Goal: Information Seeking & Learning: Learn about a topic

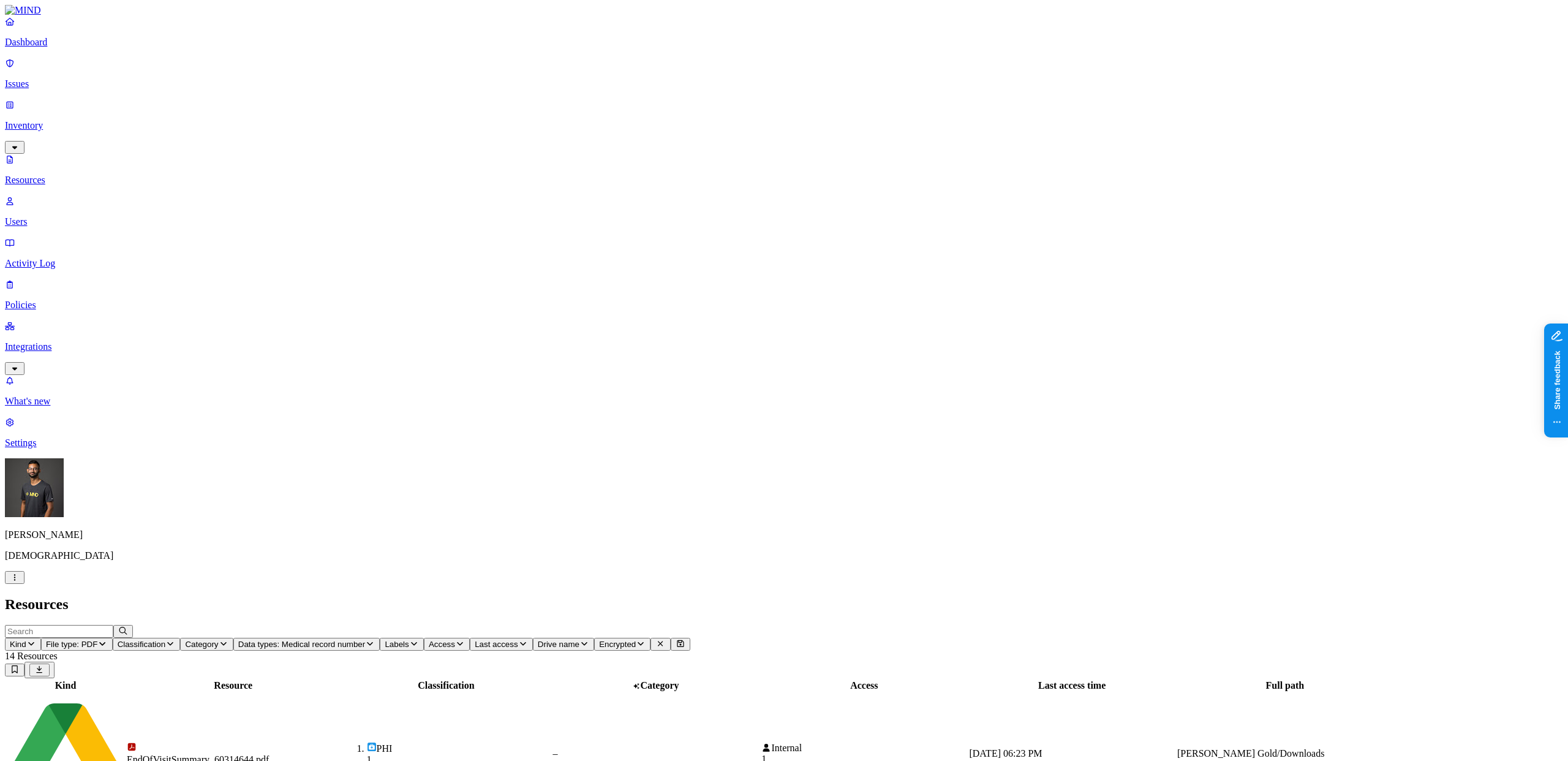
click at [20, 582] on icon "button" at bounding box center [15, 577] width 10 height 8
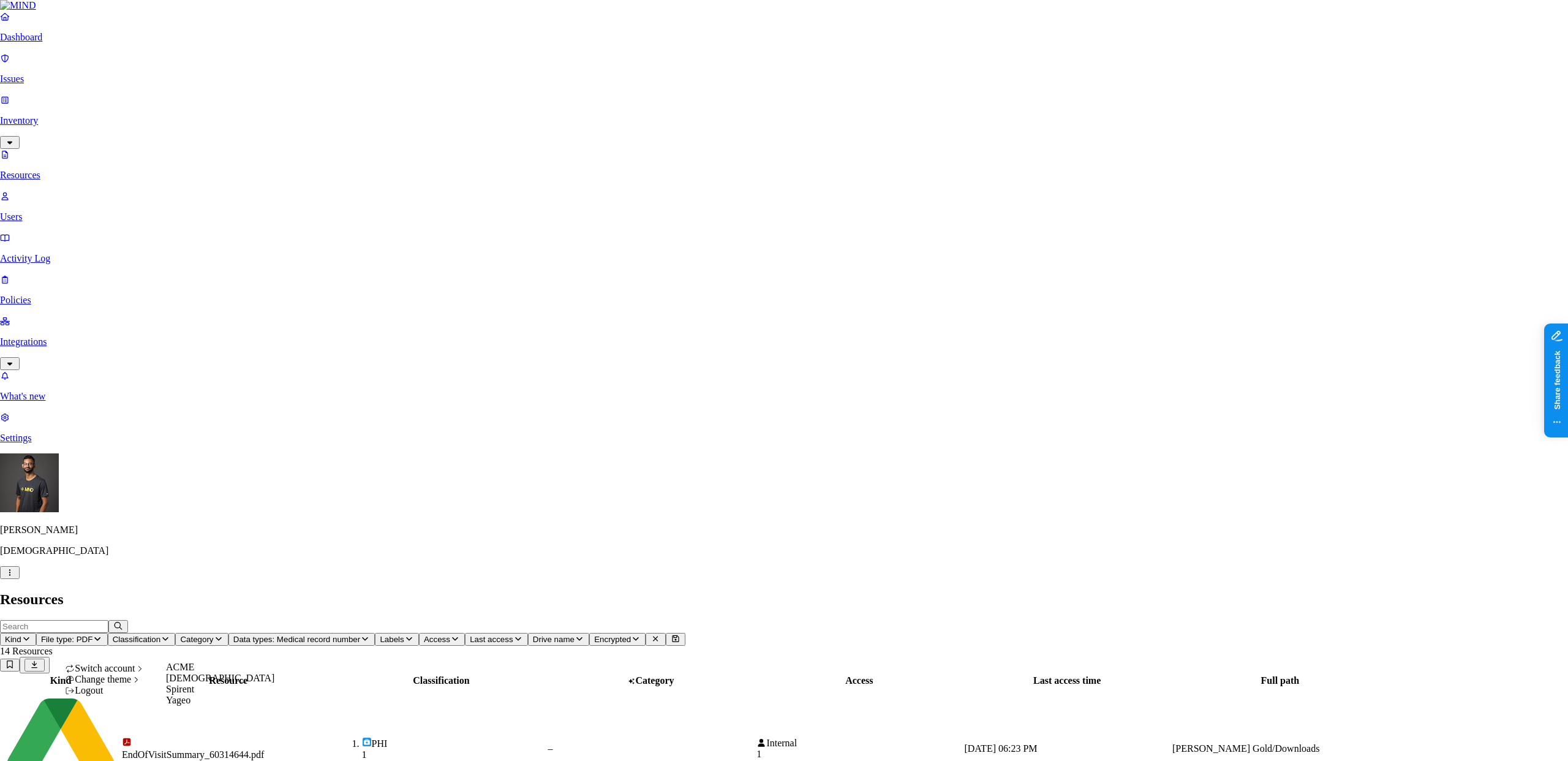
click at [191, 705] on span "Yageo" at bounding box center [178, 700] width 24 height 10
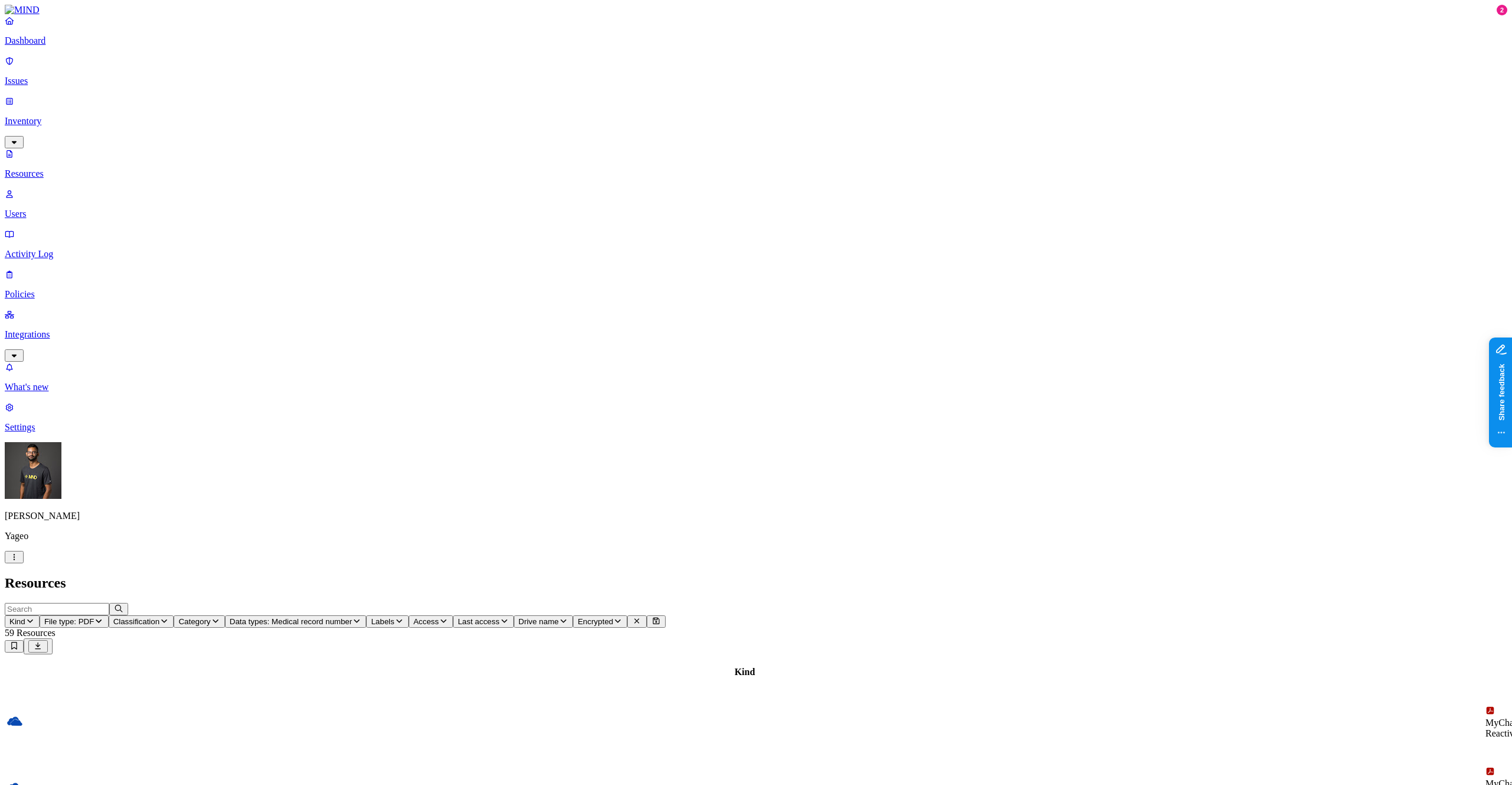
click at [109, 615] on button "File type: PDF" at bounding box center [74, 621] width 69 height 12
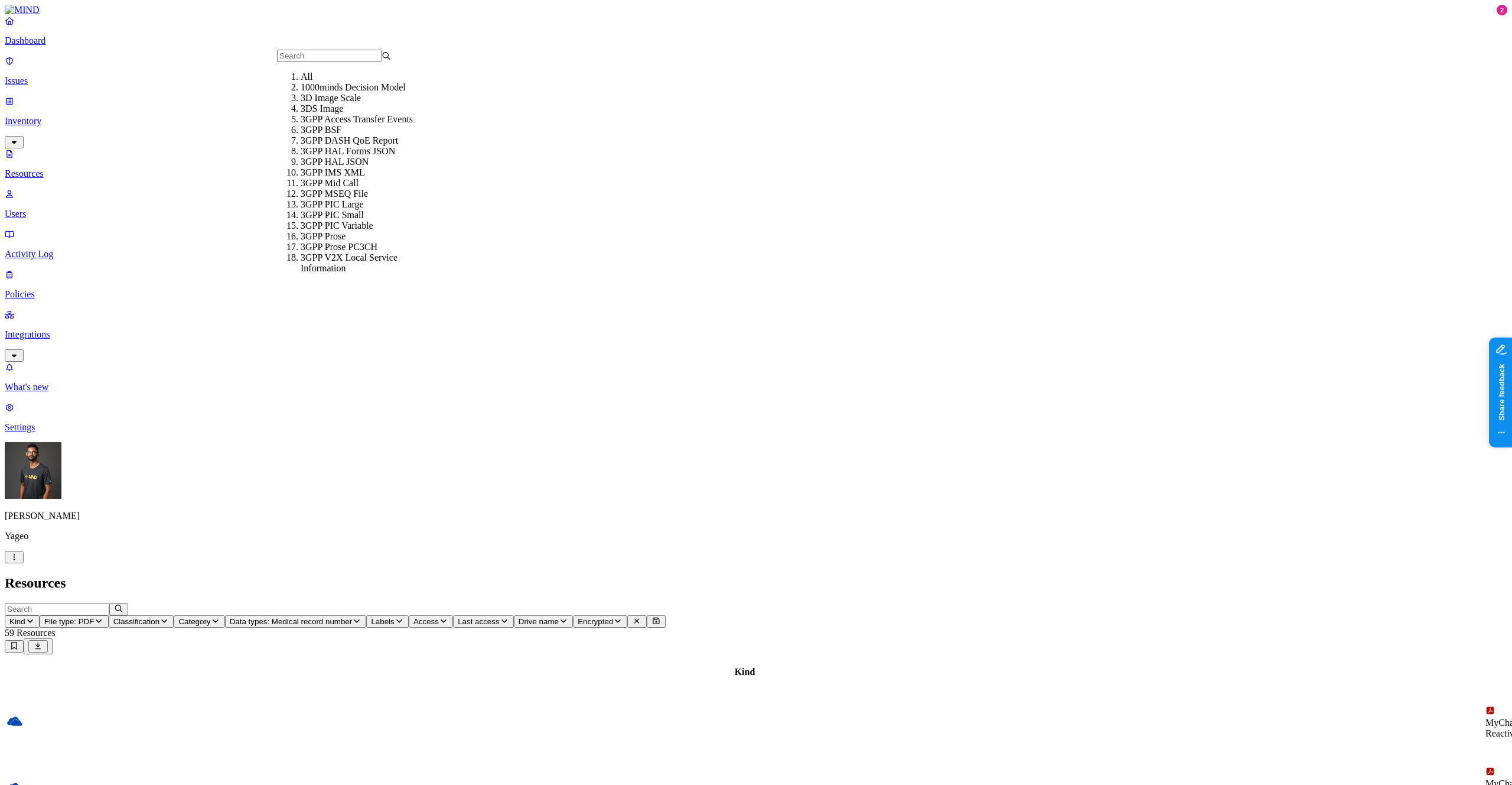
click at [338, 77] on div "All" at bounding box center [357, 77] width 114 height 11
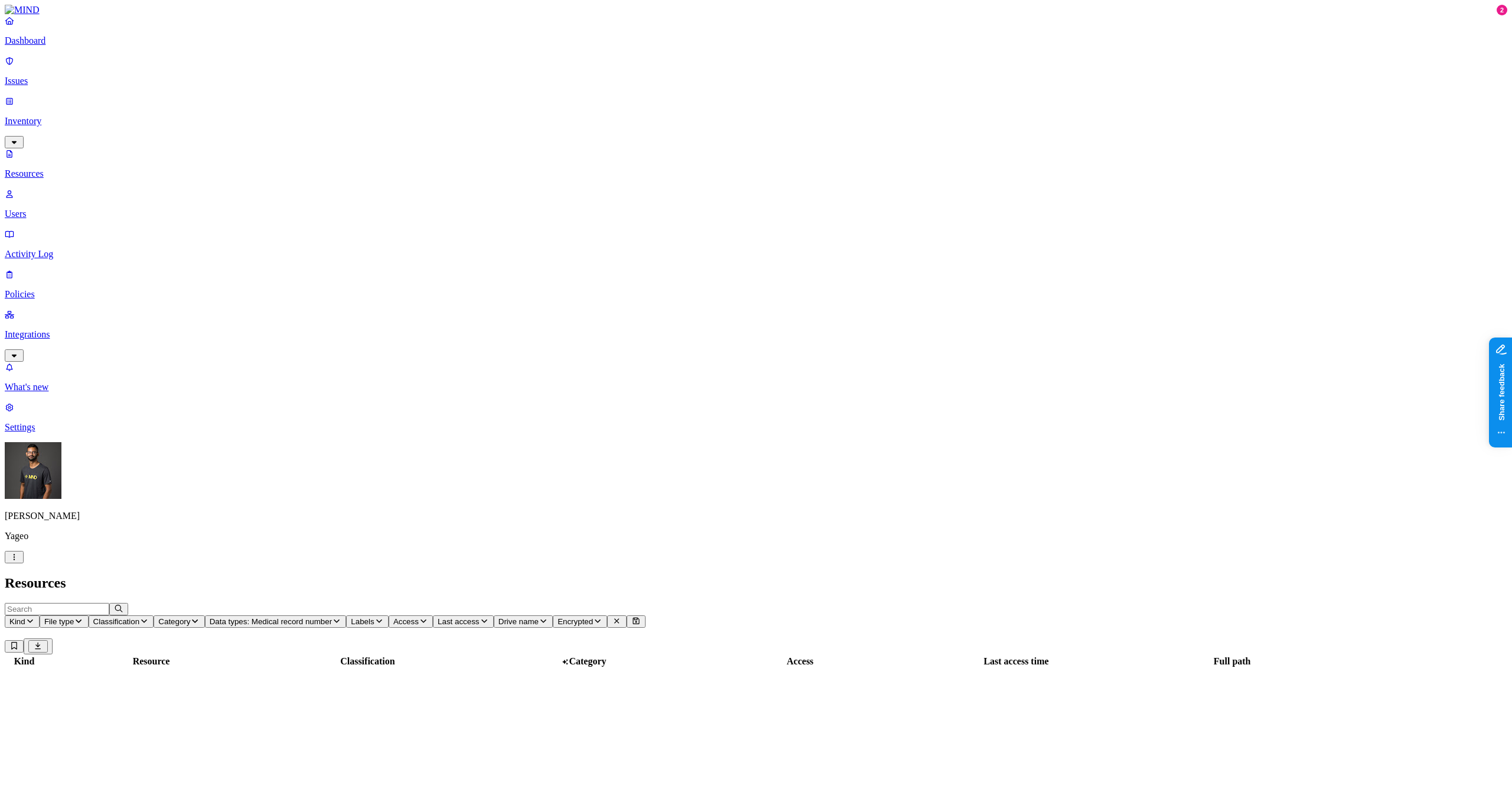
click at [332, 617] on span "Data types: Medical record number" at bounding box center [271, 621] width 122 height 9
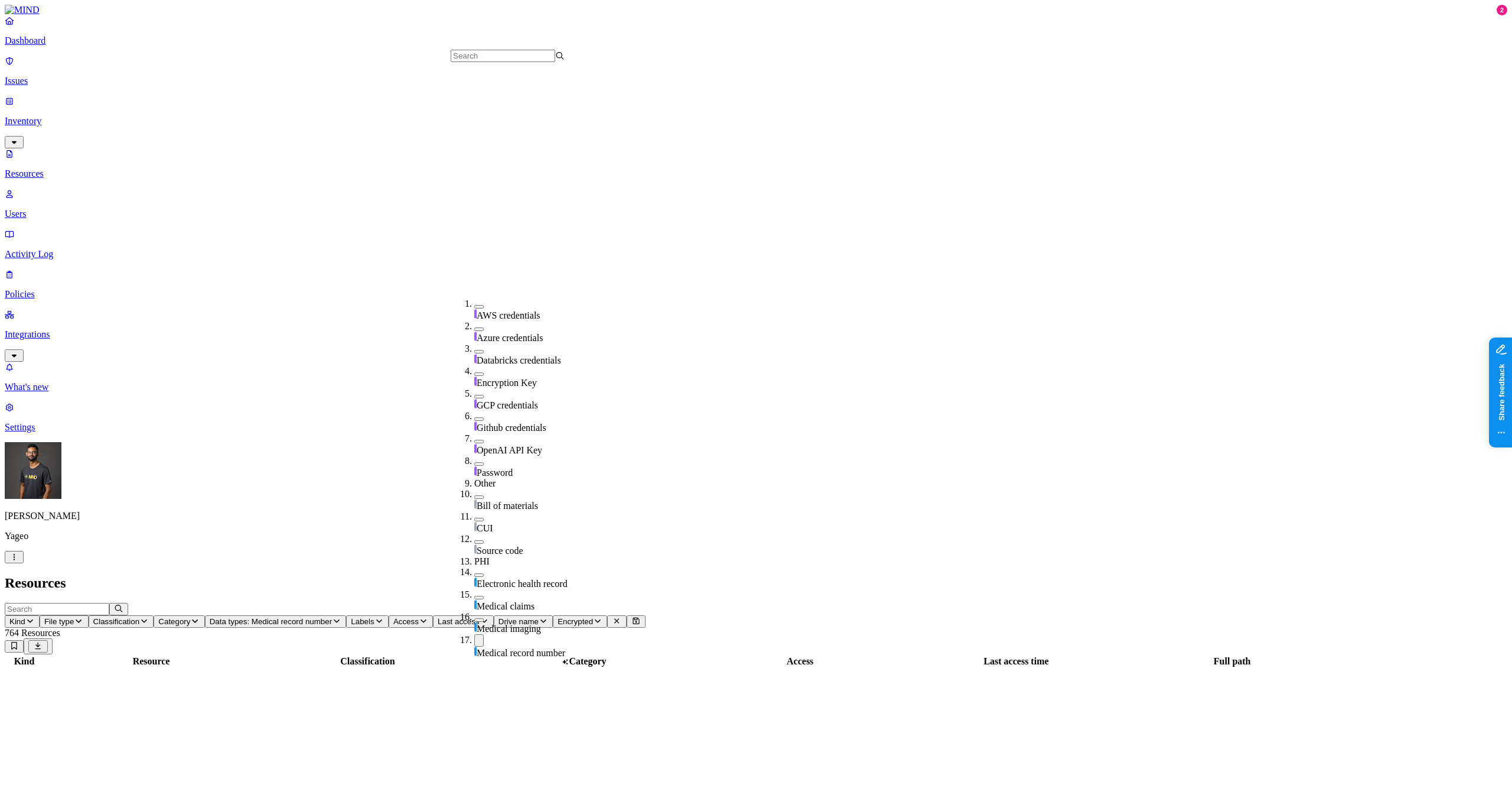
scroll to position [336, 0]
click at [474, 634] on button "button" at bounding box center [479, 640] width 9 height 12
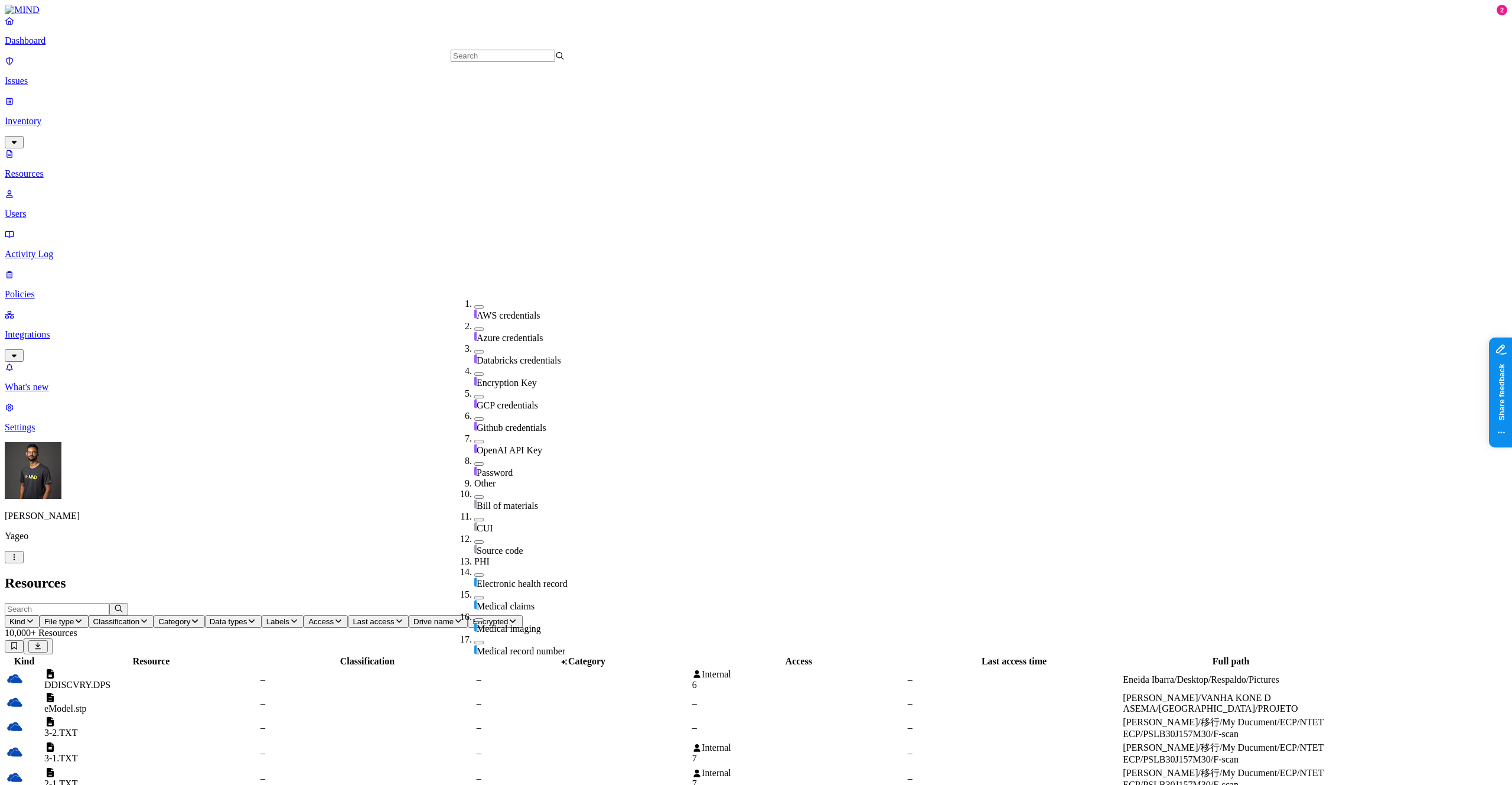
click at [561, 575] on h2 "Resources" at bounding box center [756, 583] width 1503 height 16
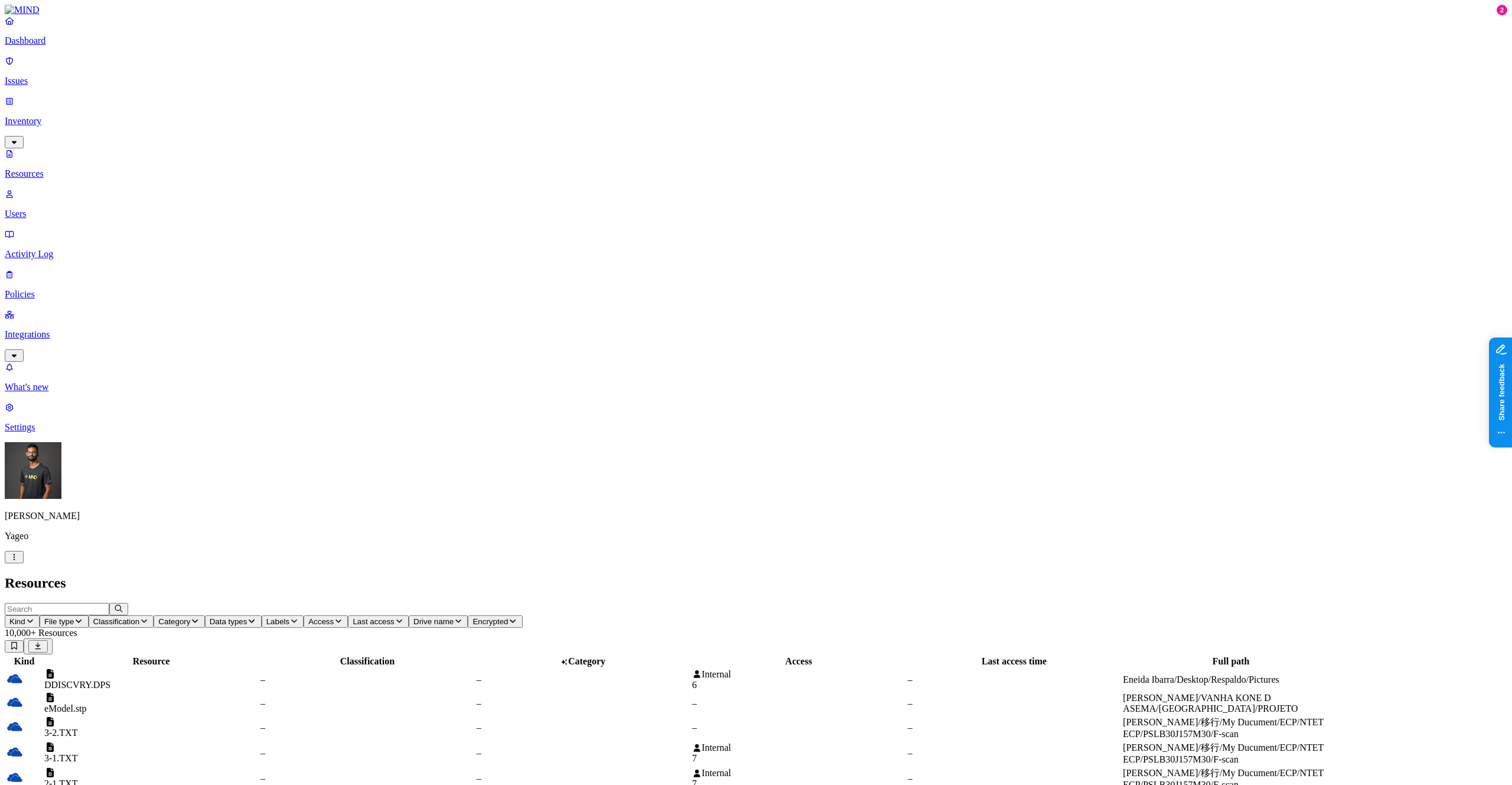
click at [394, 617] on span "Last access" at bounding box center [373, 621] width 41 height 9
click at [626, 76] on div "Last 7 days" at bounding box center [626, 86] width 0 height 32
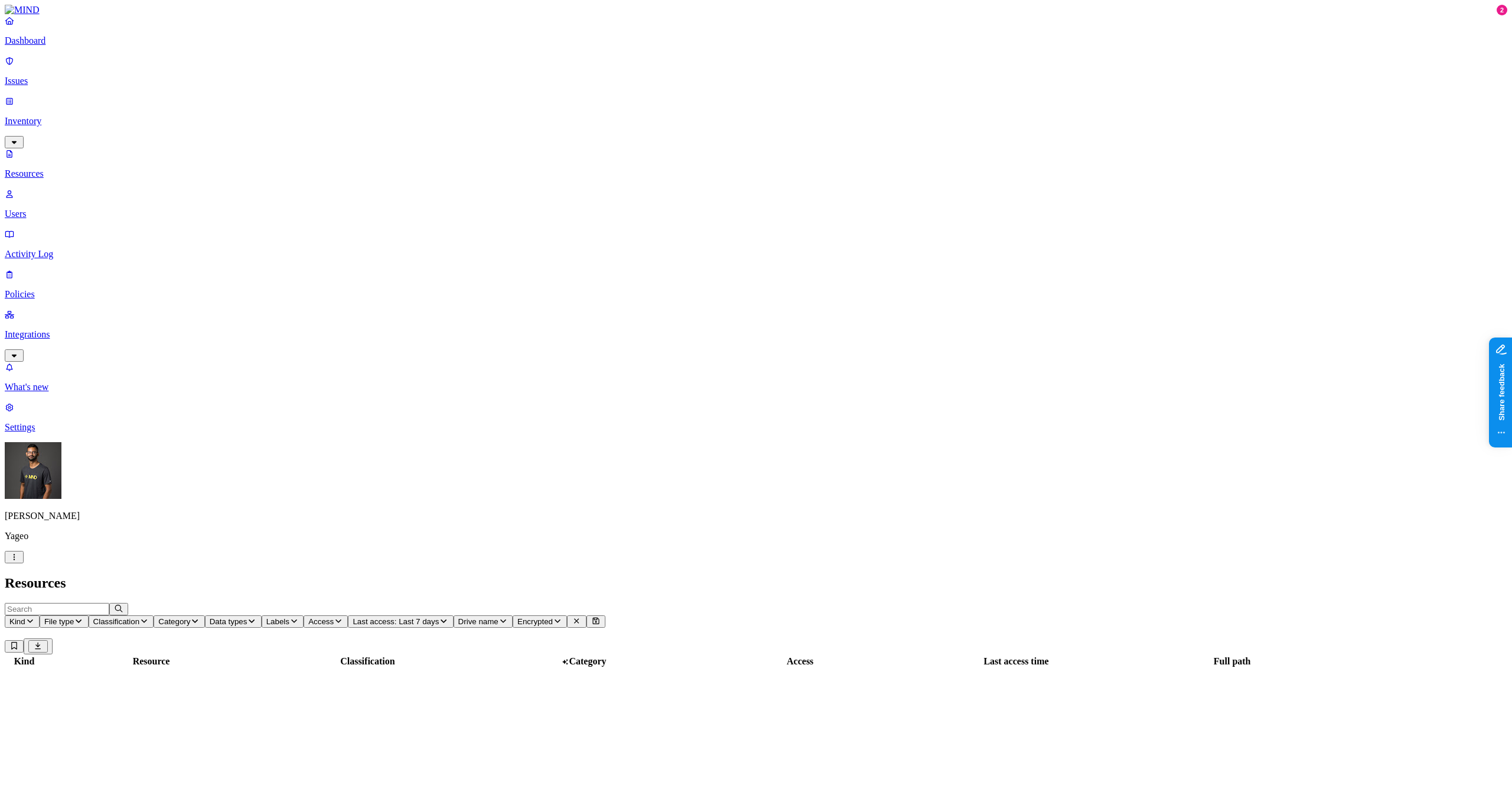
click at [439, 617] on span "Last access: Last 7 days" at bounding box center [396, 621] width 86 height 9
click at [626, 88] on div "Last 7 days" at bounding box center [626, 86] width 0 height 32
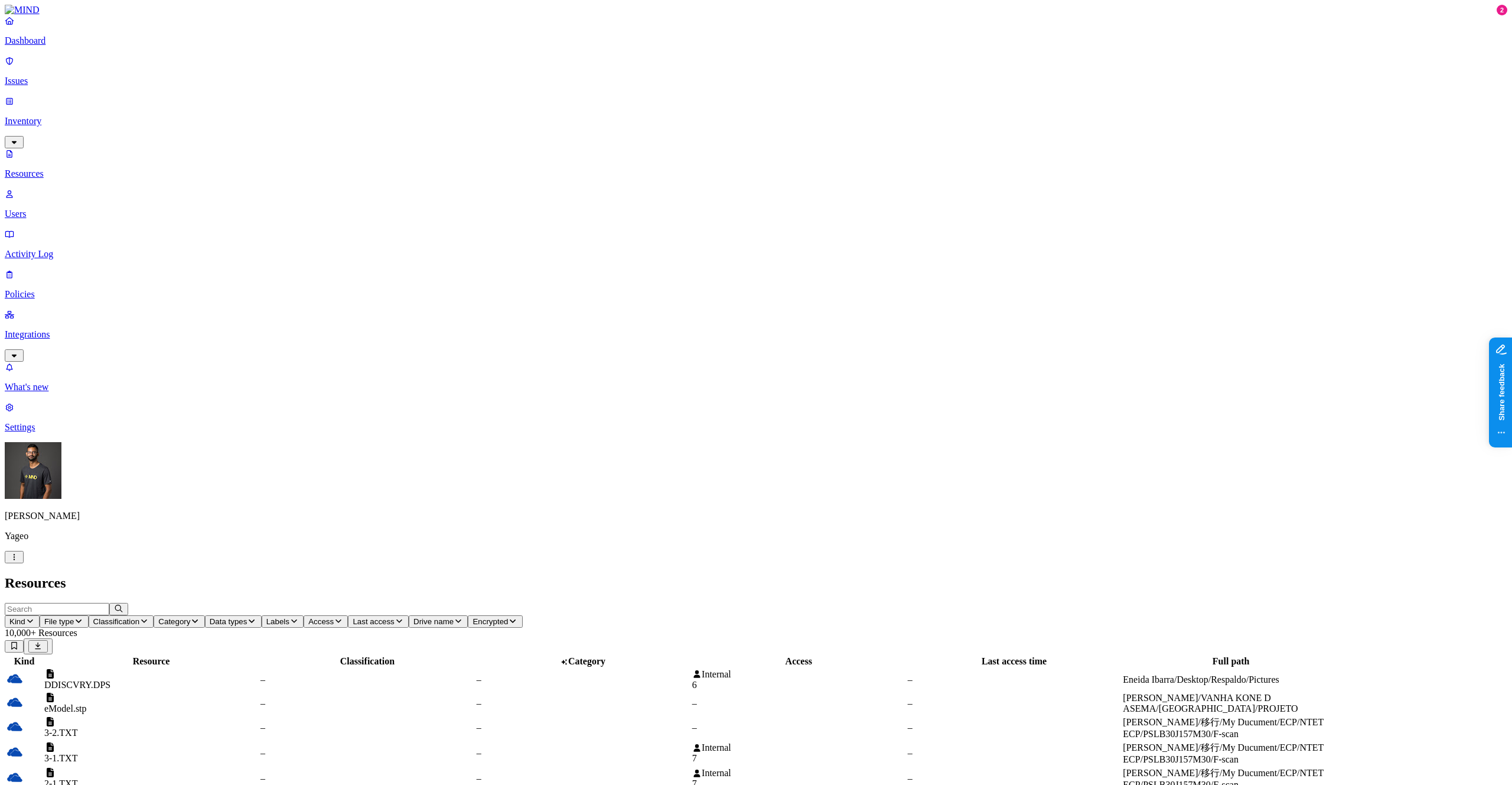
click at [26, 617] on span "Kind" at bounding box center [17, 621] width 16 height 9
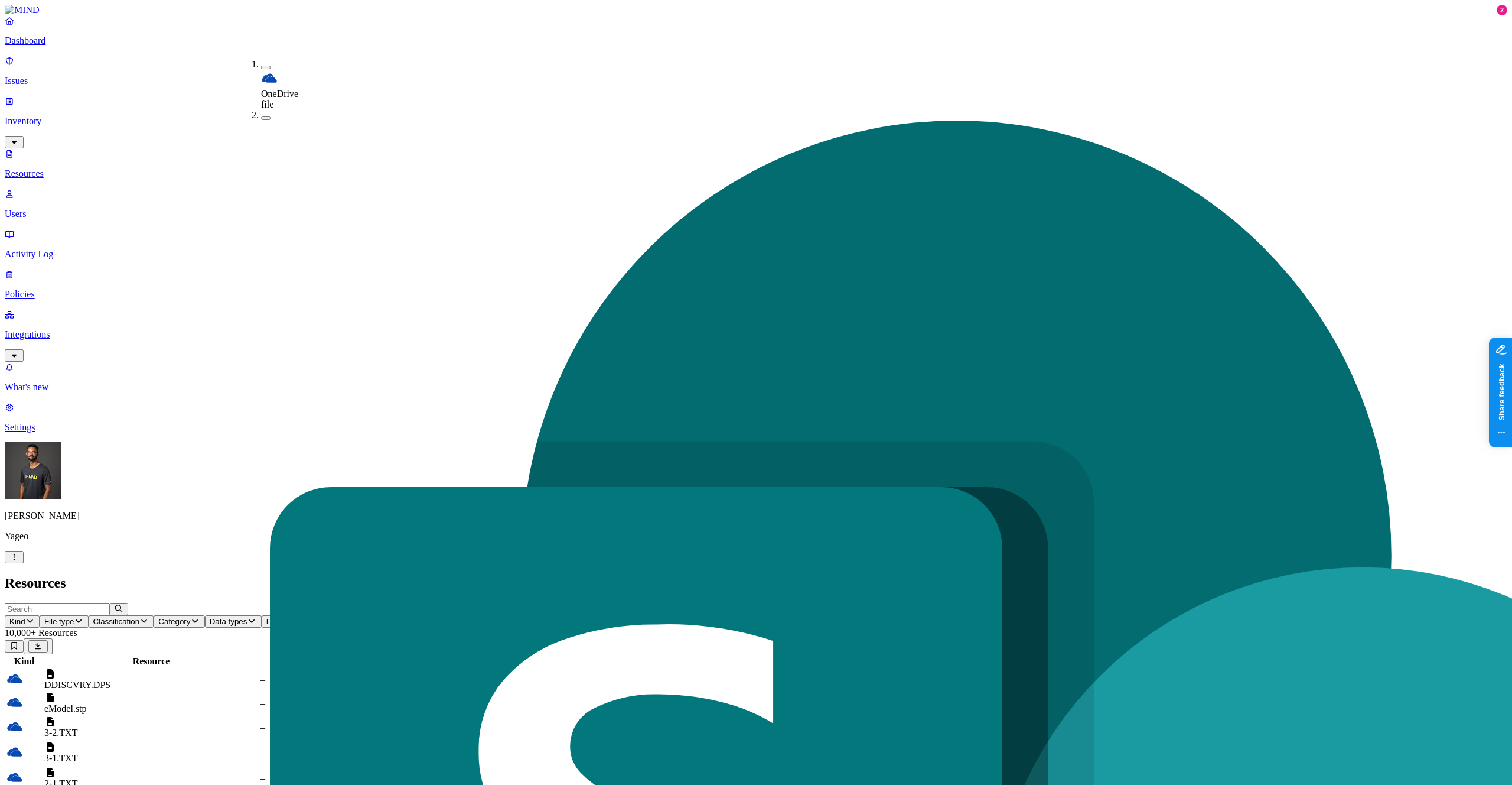
click at [261, 66] on button "button" at bounding box center [266, 67] width 9 height 3
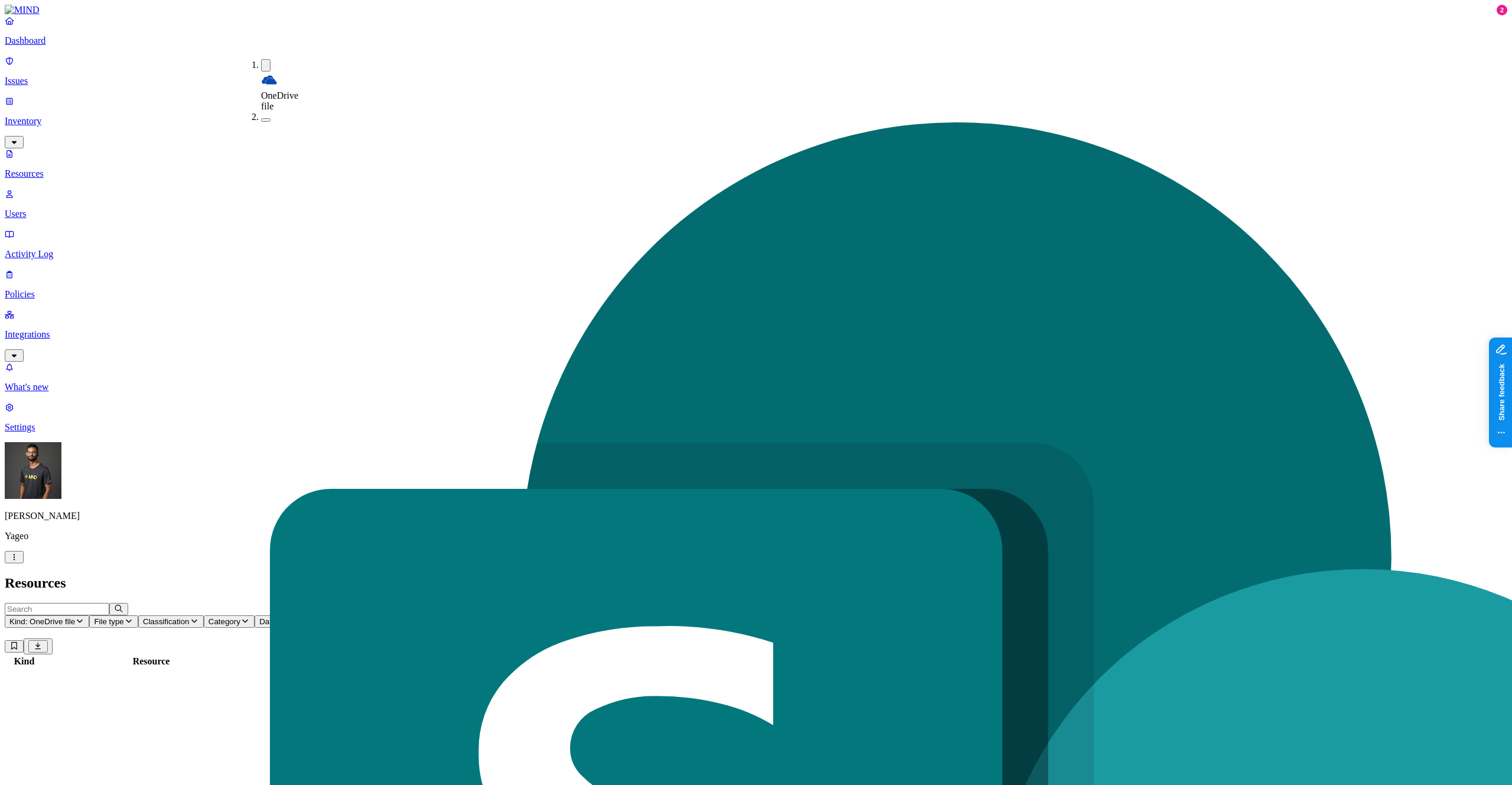
click at [261, 118] on button "button" at bounding box center [266, 120] width 9 height 3
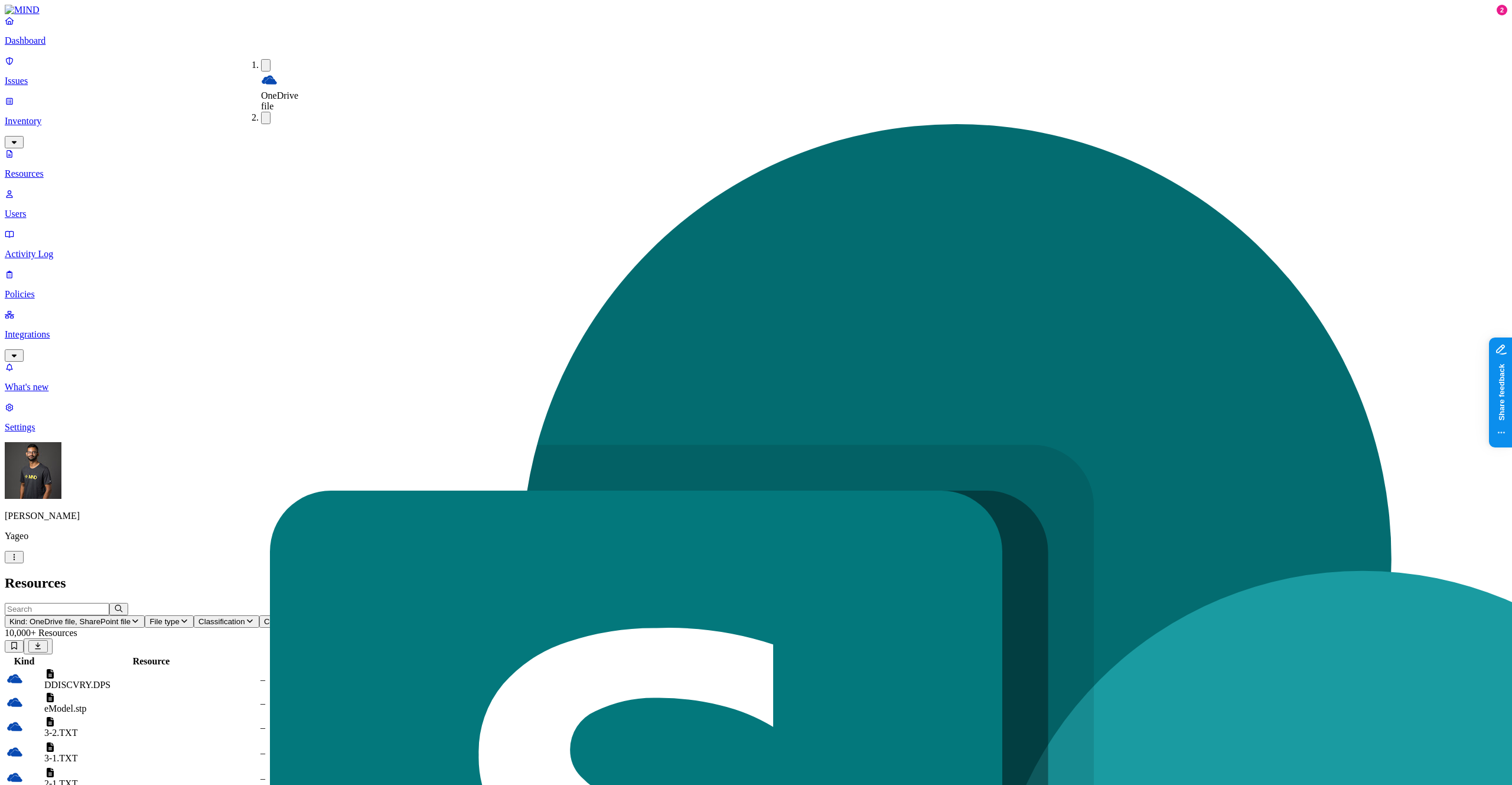
click at [976, 575] on h2 "Resources" at bounding box center [756, 583] width 1503 height 16
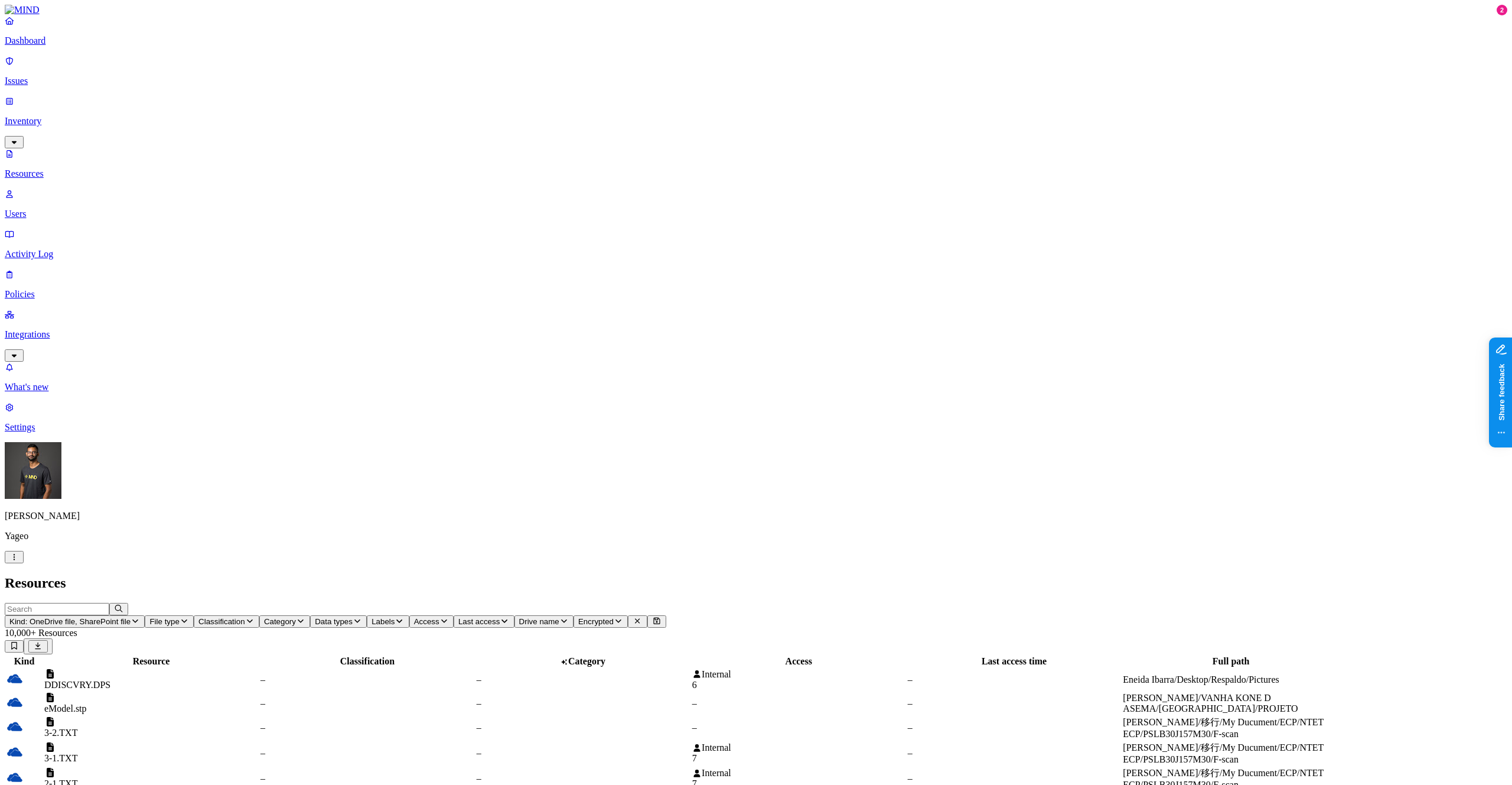
click at [515, 615] on button "Last access" at bounding box center [484, 621] width 61 height 12
click at [719, 87] on div "Last 7 days" at bounding box center [719, 86] width 0 height 32
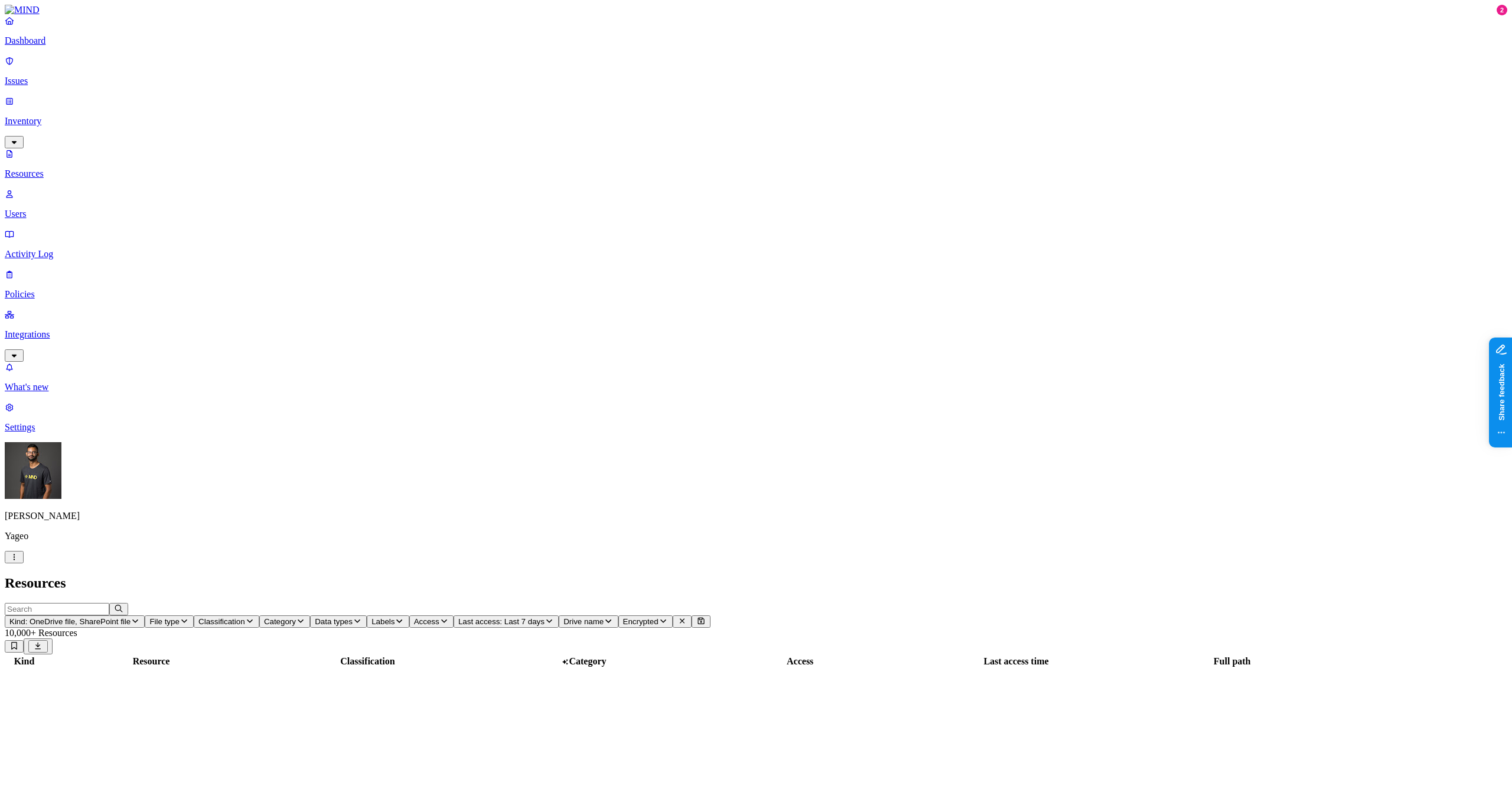
click at [73, 329] on p "Integrations" at bounding box center [756, 335] width 1503 height 11
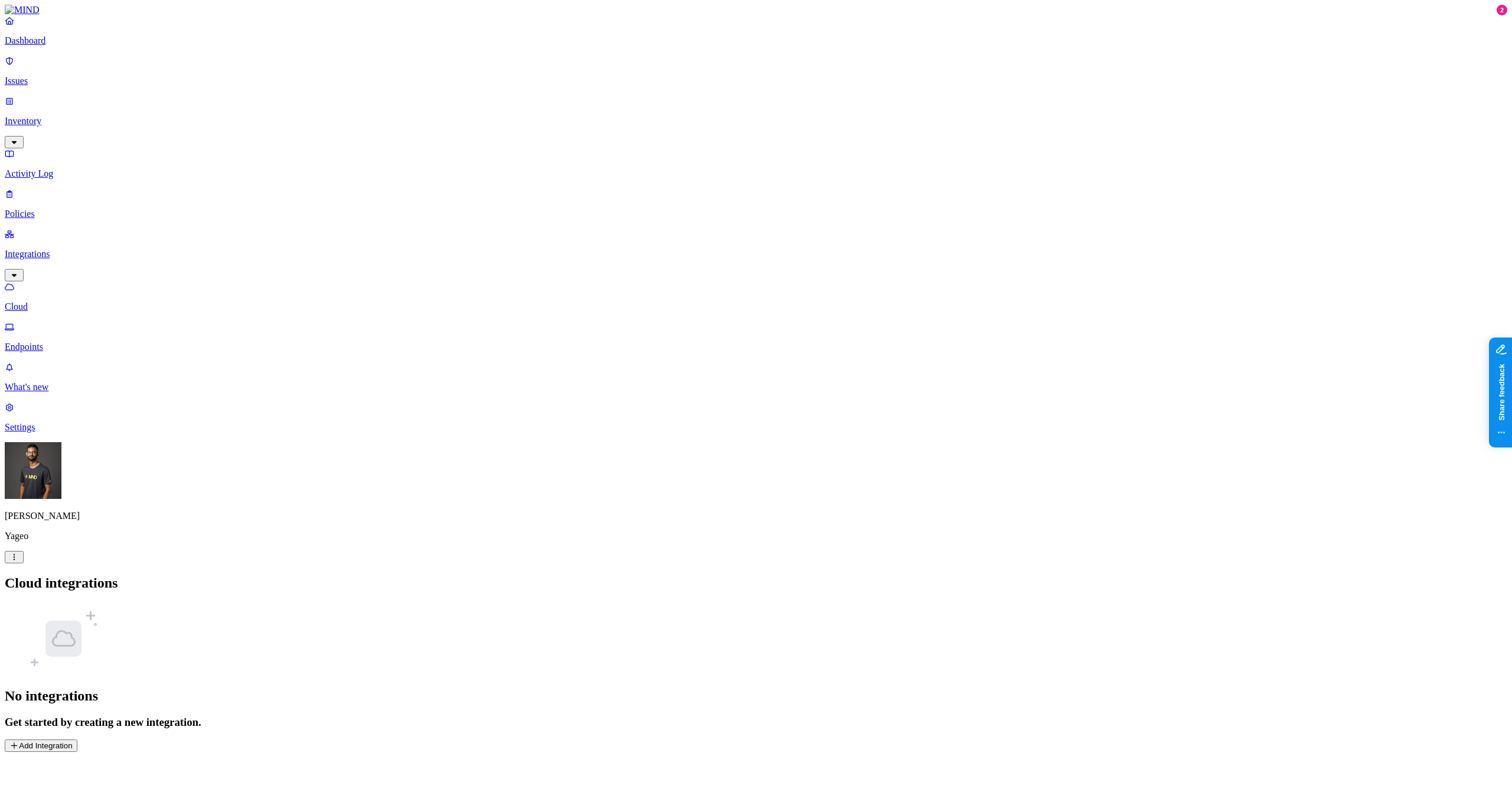
click at [77, 322] on link "Endpoints" at bounding box center [756, 337] width 1503 height 31
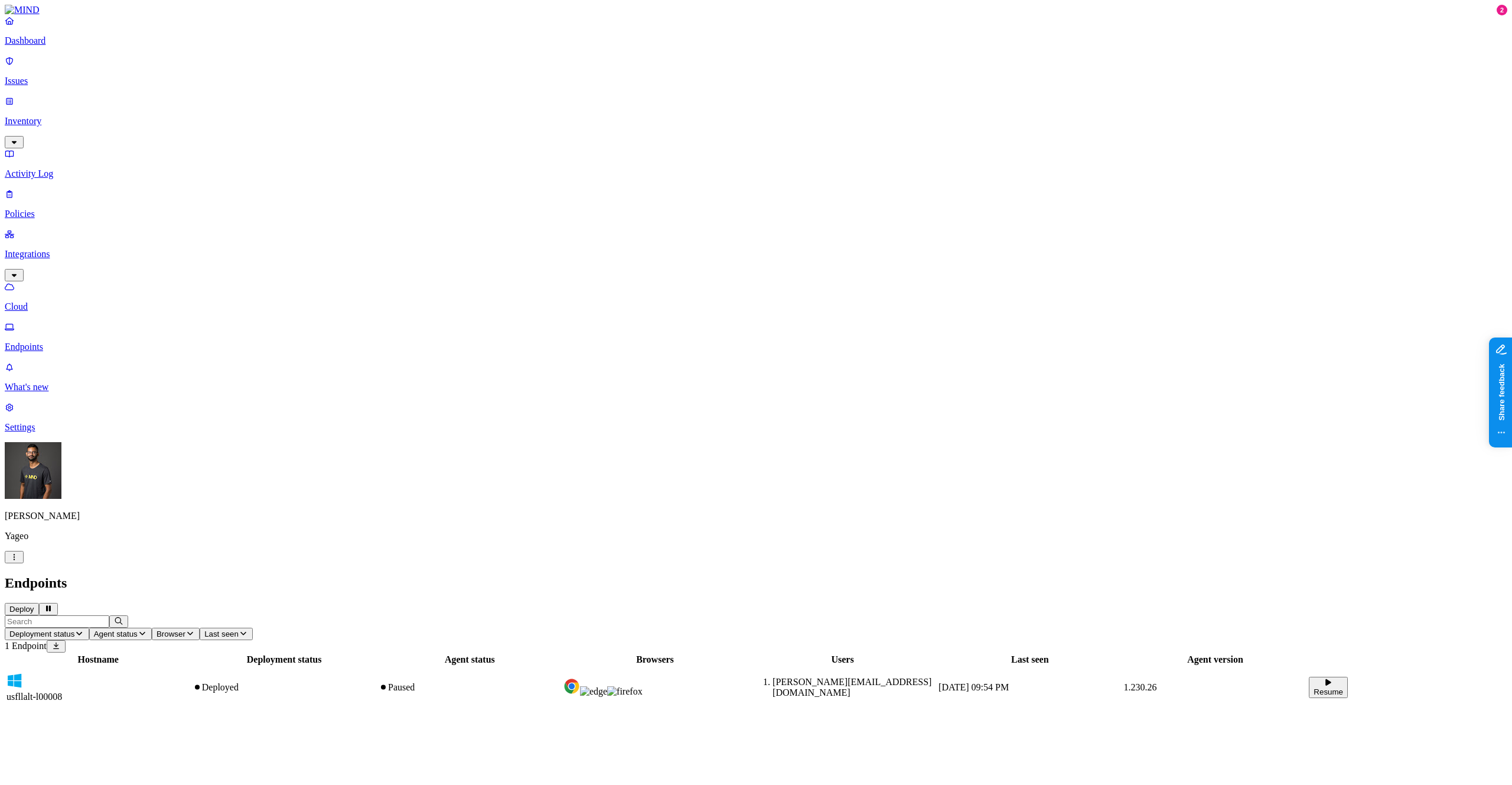
click at [83, 302] on p "Cloud" at bounding box center [756, 307] width 1503 height 11
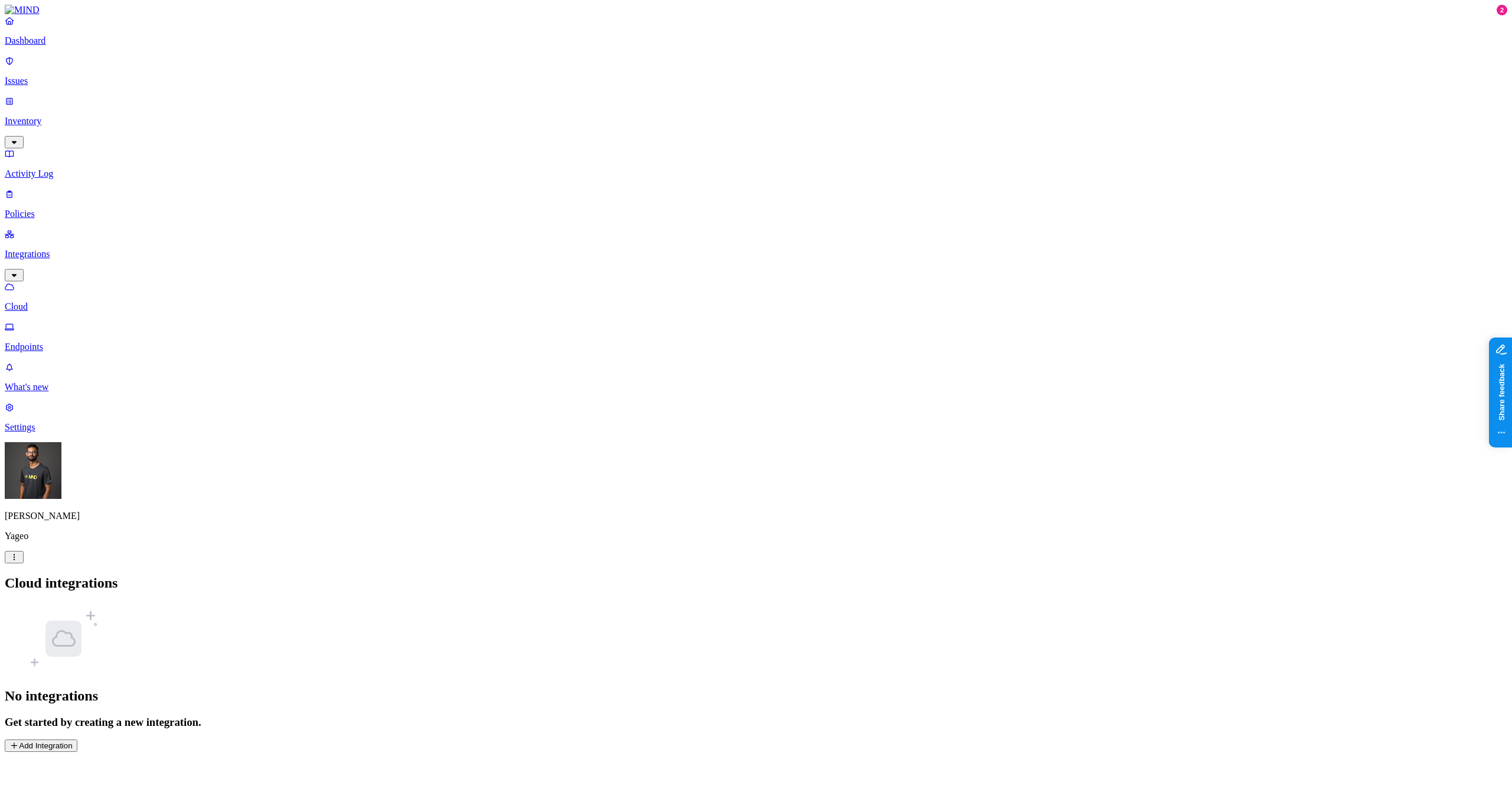
click at [58, 116] on p "Inventory" at bounding box center [756, 121] width 1503 height 11
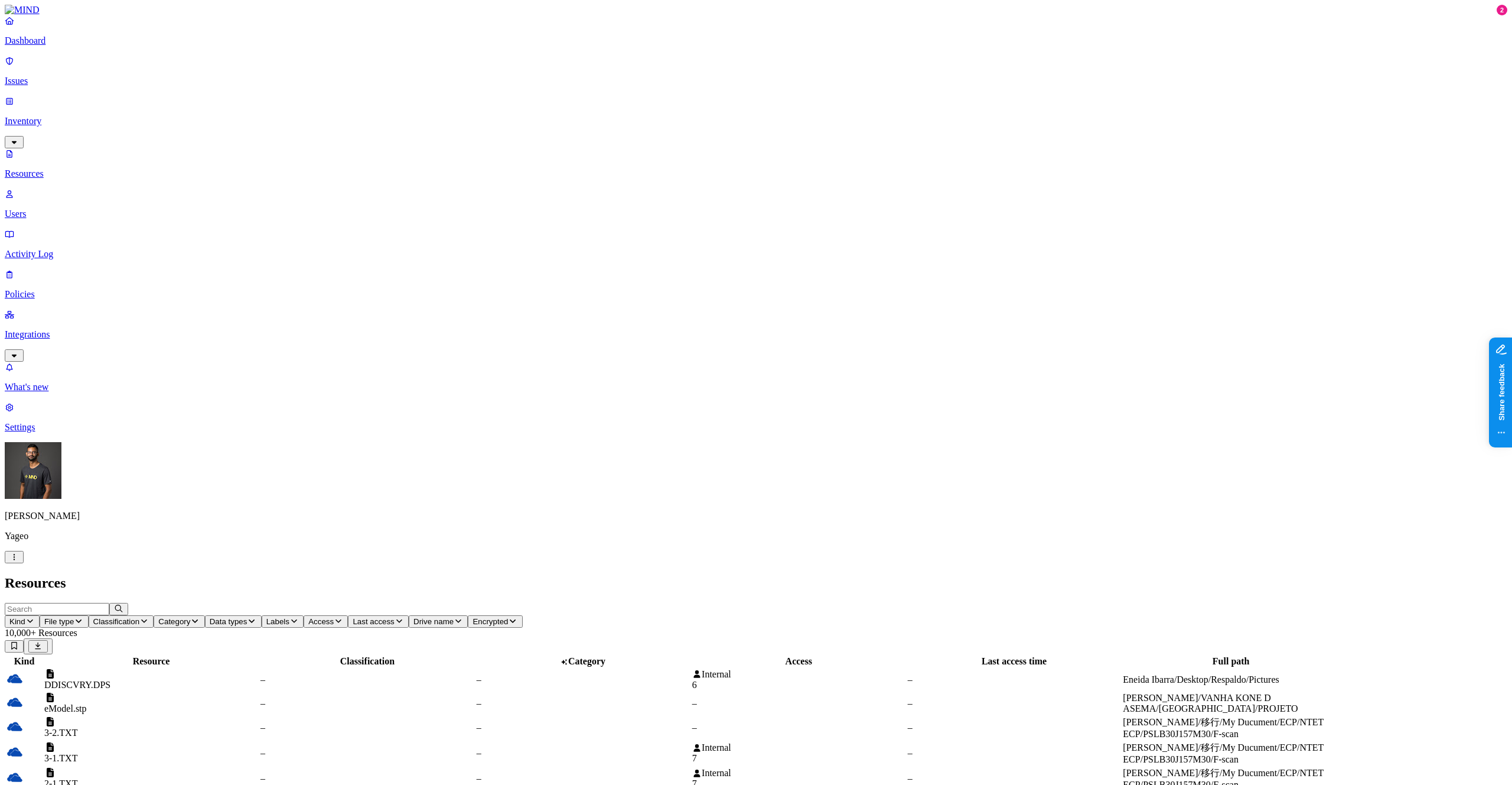
click at [108, 770] on html "Dashboard Issues Inventory Resources Users Activity Log Policies Integrations W…" at bounding box center [756, 759] width 1512 height 1520
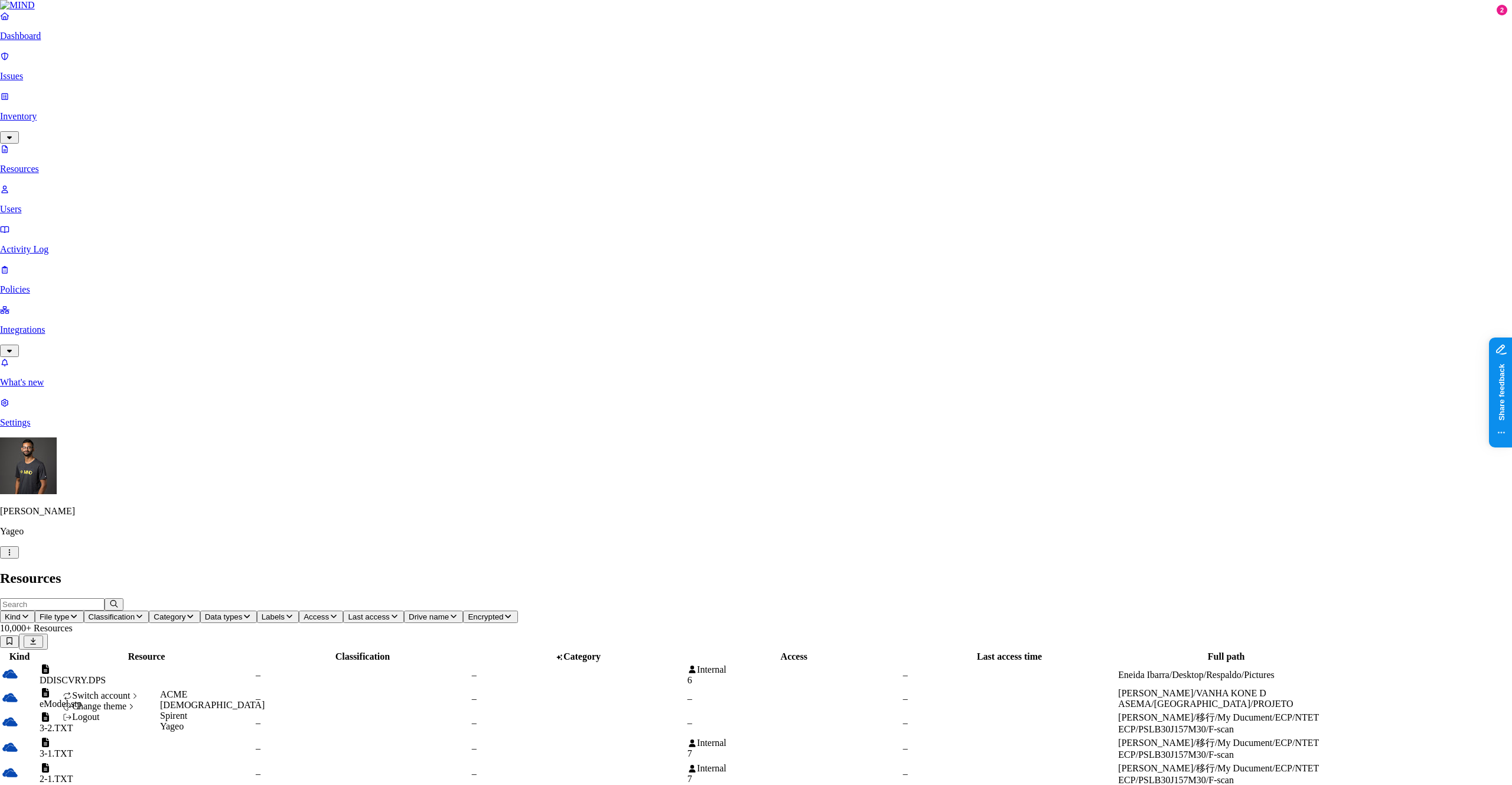
click at [208, 710] on div "Samsara" at bounding box center [212, 705] width 104 height 11
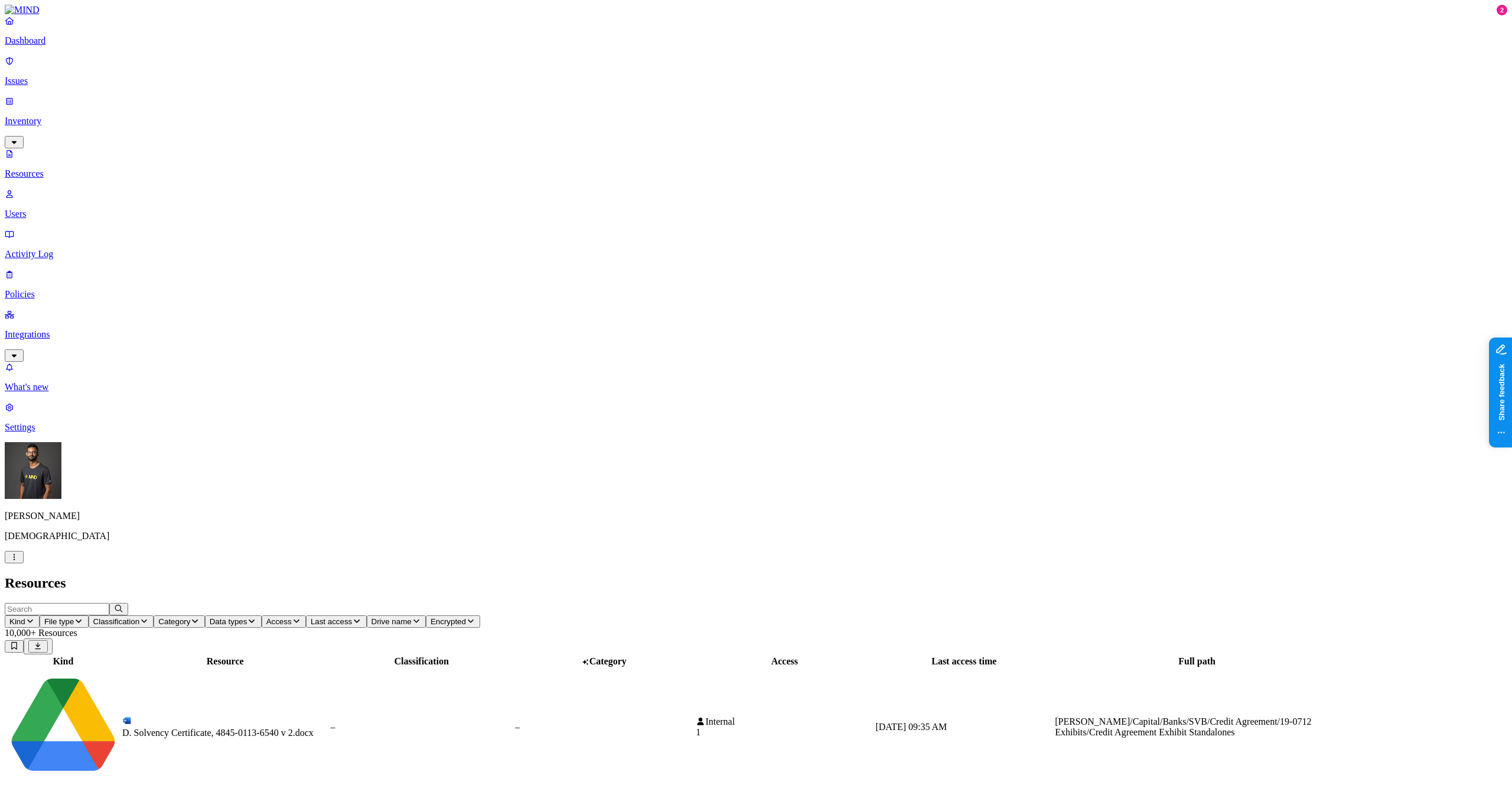
click at [100, 75] on p "Issues" at bounding box center [756, 81] width 1503 height 11
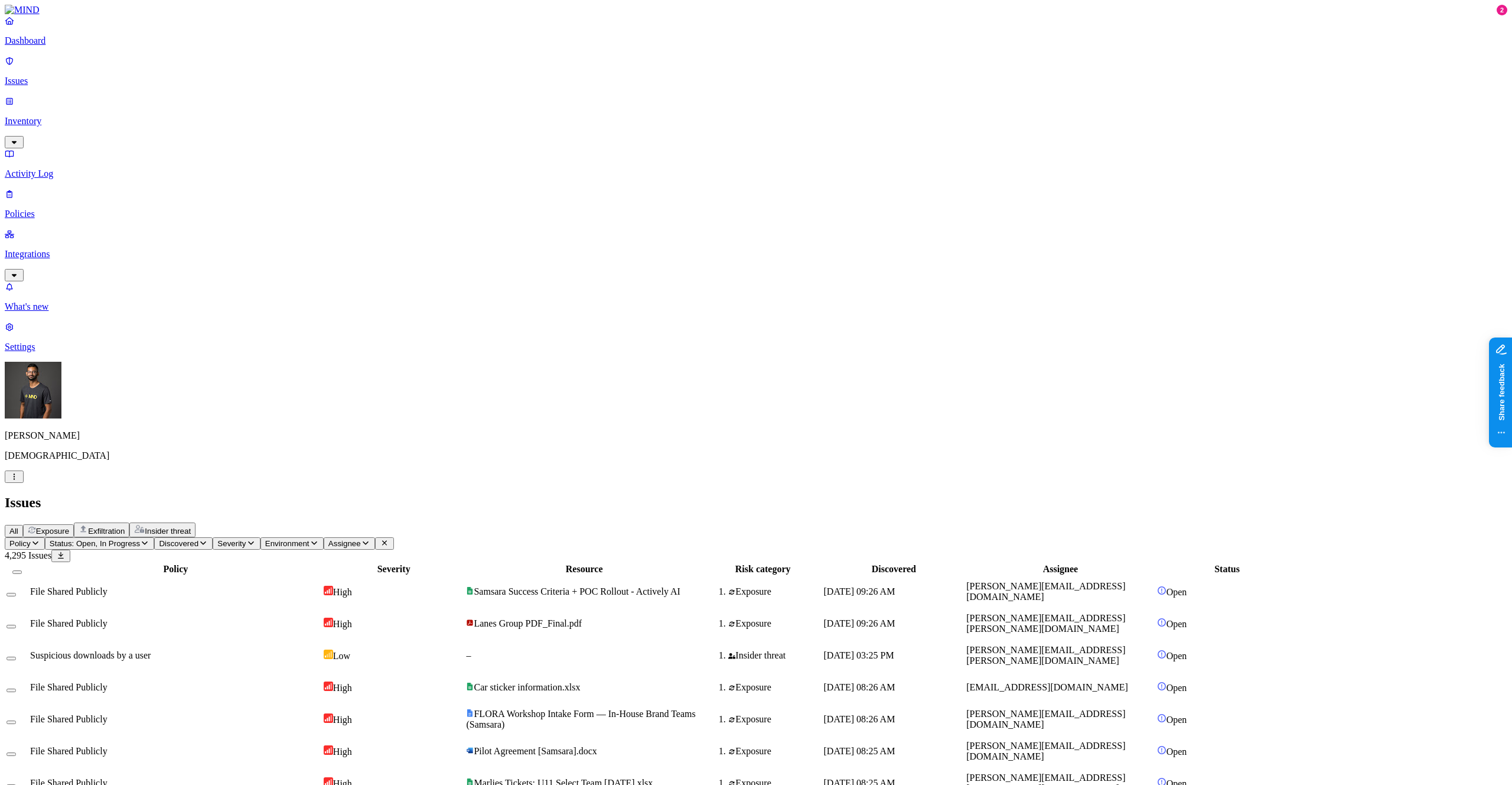
click at [99, 249] on p "Integrations" at bounding box center [756, 254] width 1503 height 11
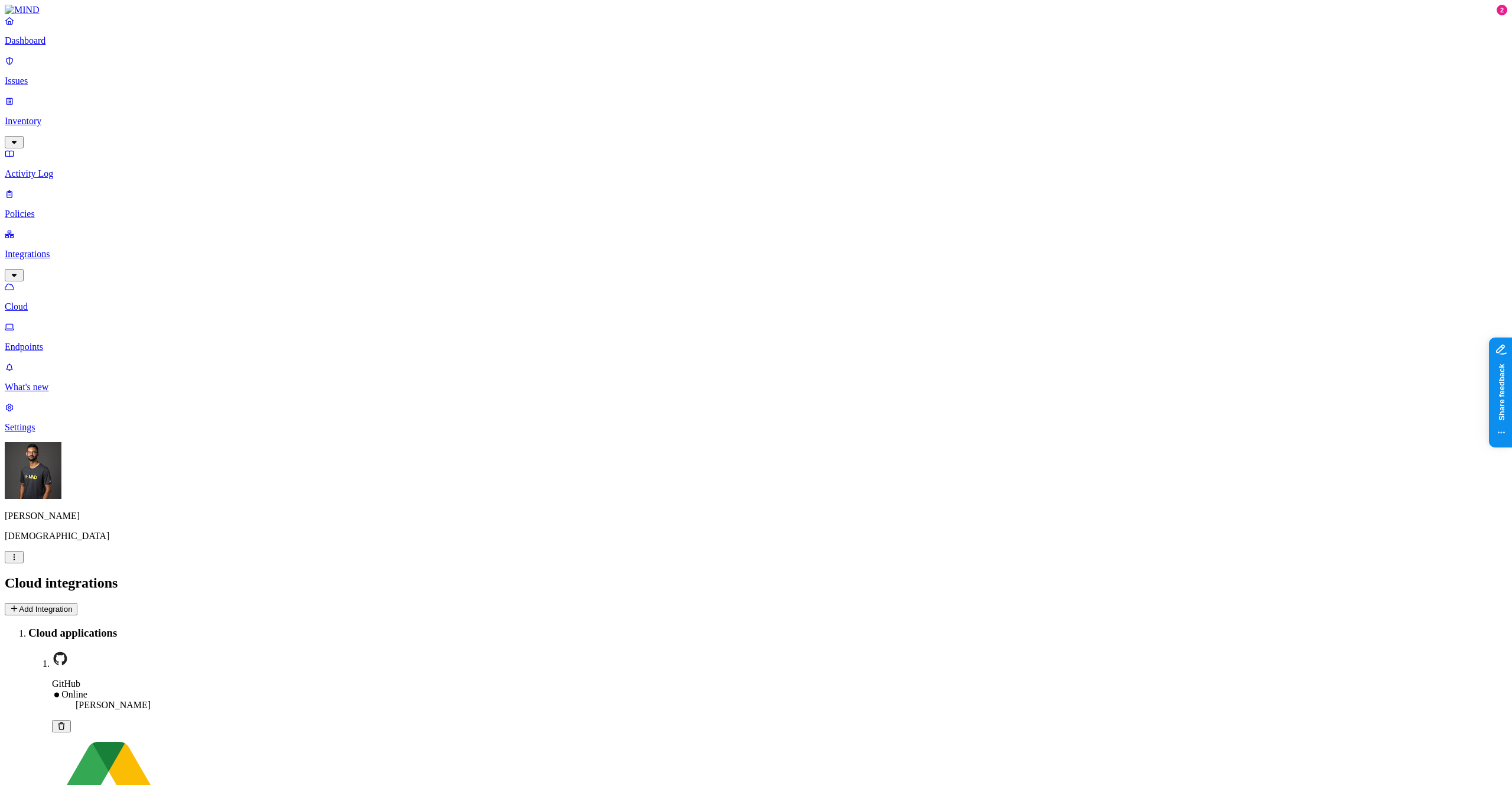
click at [87, 100] on link "Inventory" at bounding box center [756, 121] width 1503 height 50
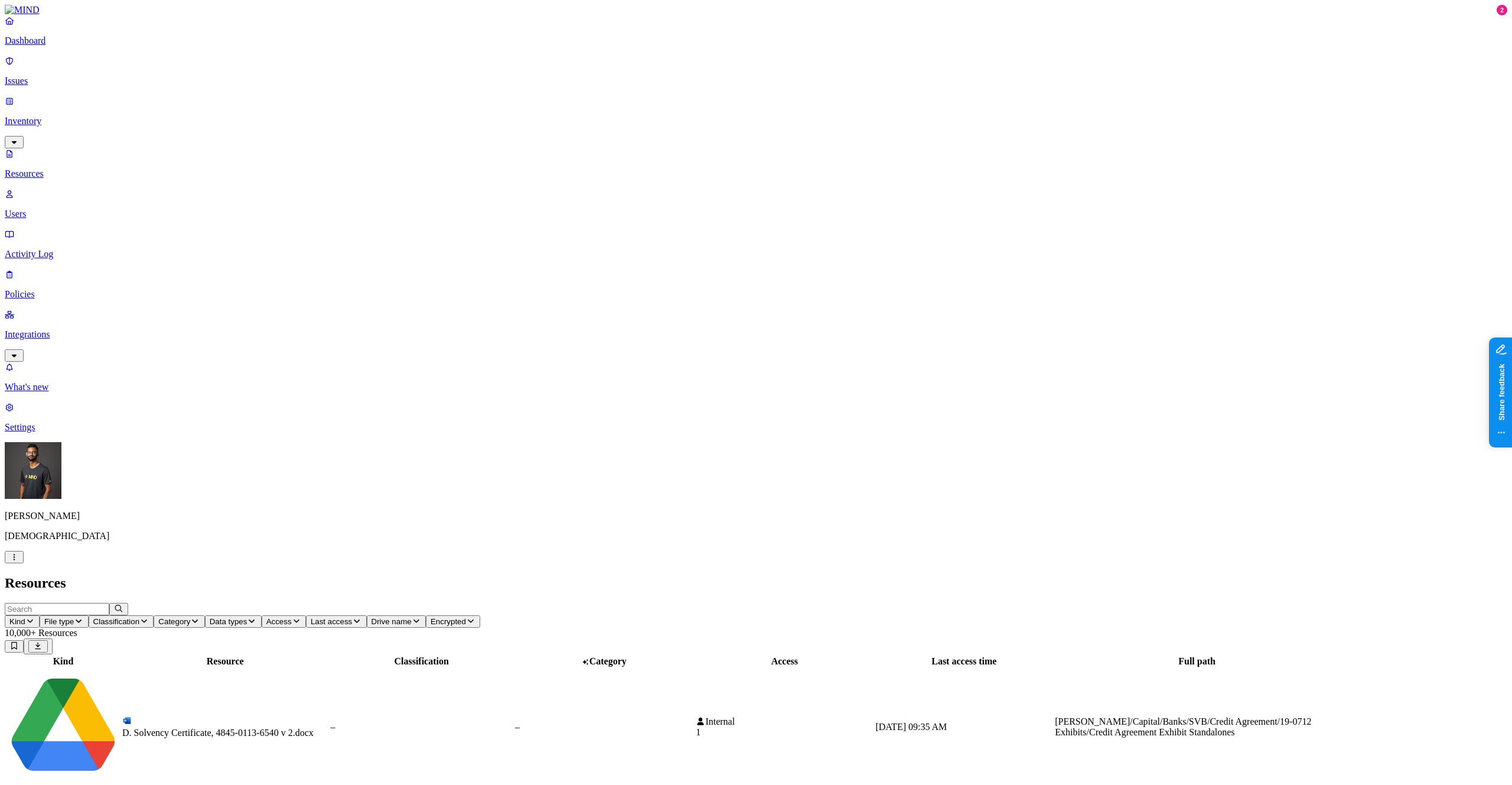
click at [140, 617] on span "Classification" at bounding box center [116, 621] width 46 height 9
click at [353, 165] on button "button" at bounding box center [357, 166] width 9 height 3
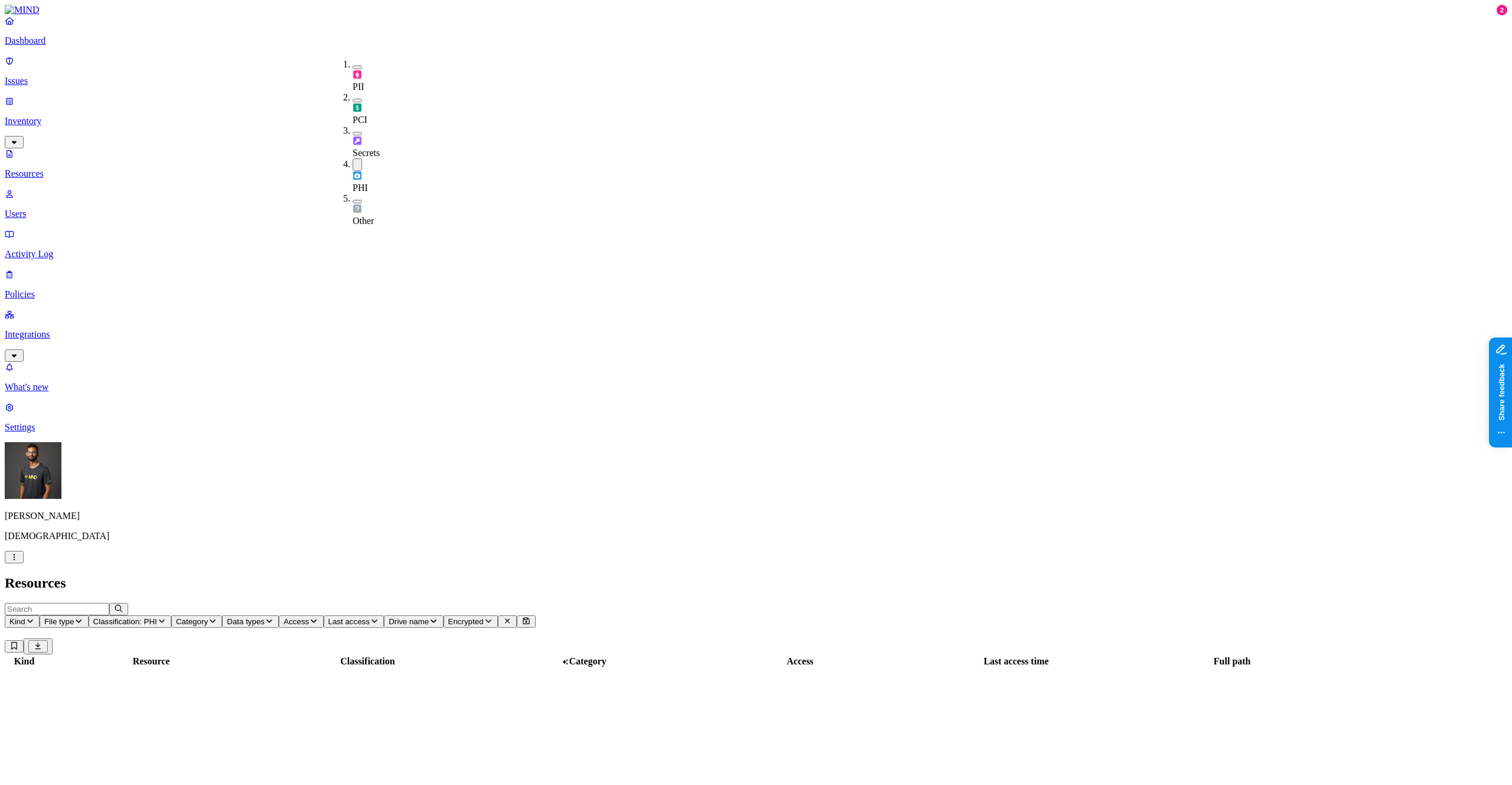
click at [774, 575] on header "Resources" at bounding box center [756, 583] width 1503 height 16
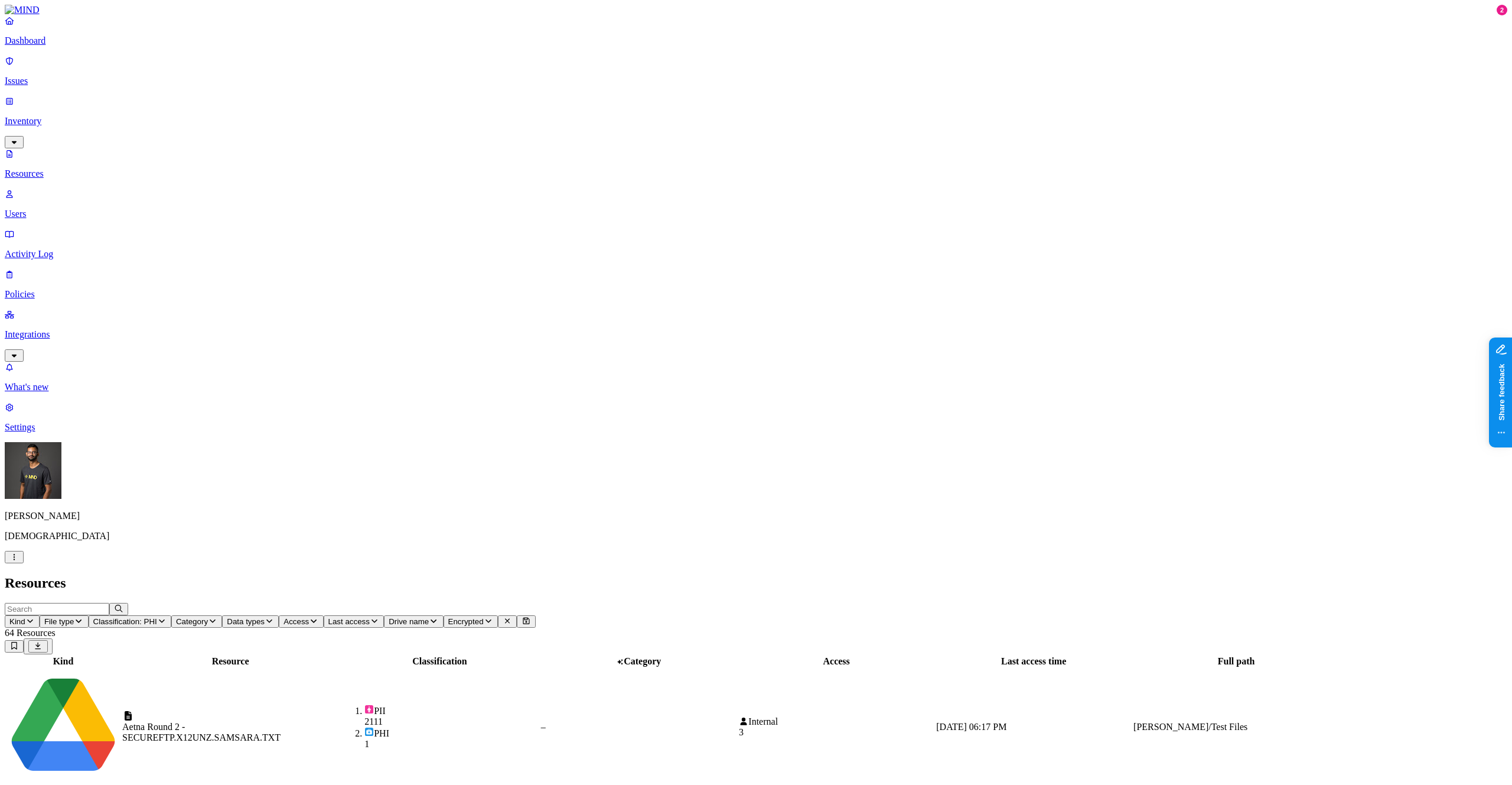
click at [157, 617] on span "Classification: PHI" at bounding box center [125, 621] width 64 height 9
click at [208, 617] on span "Category" at bounding box center [192, 621] width 32 height 9
click at [89, 615] on button "File type" at bounding box center [64, 621] width 49 height 12
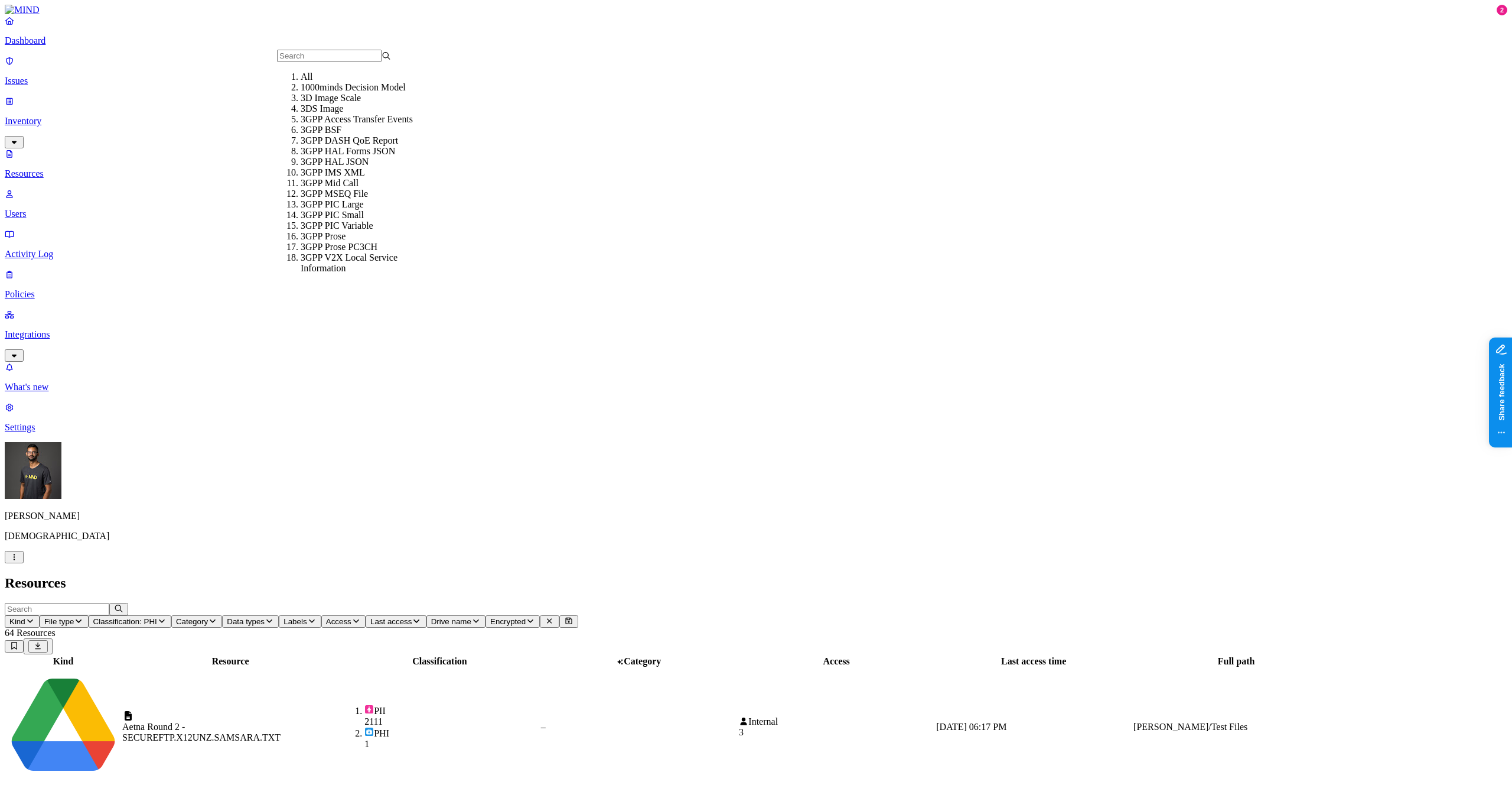
click at [35, 617] on icon "button" at bounding box center [30, 620] width 9 height 7
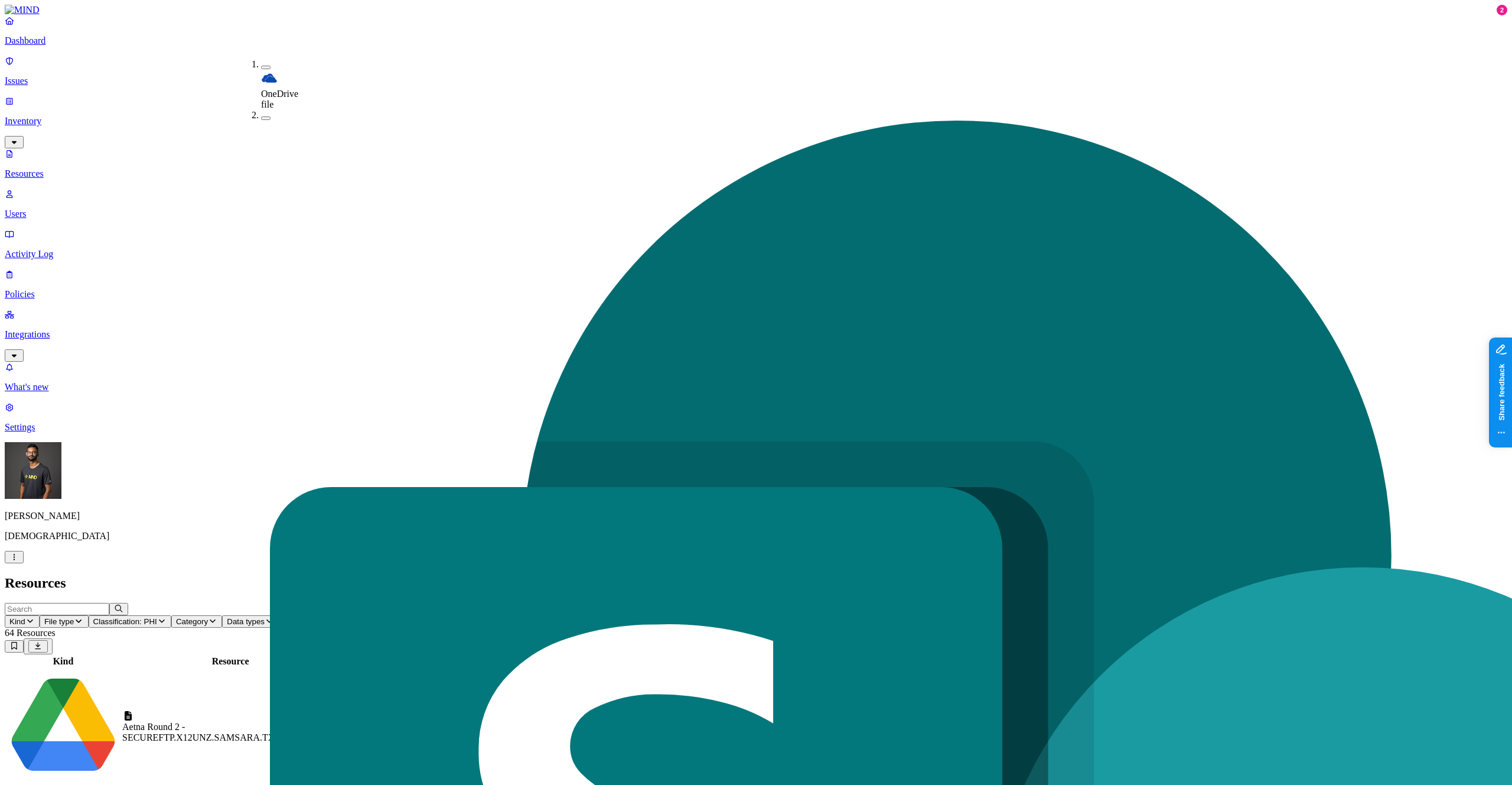
click at [222, 615] on button "Category" at bounding box center [196, 621] width 50 height 12
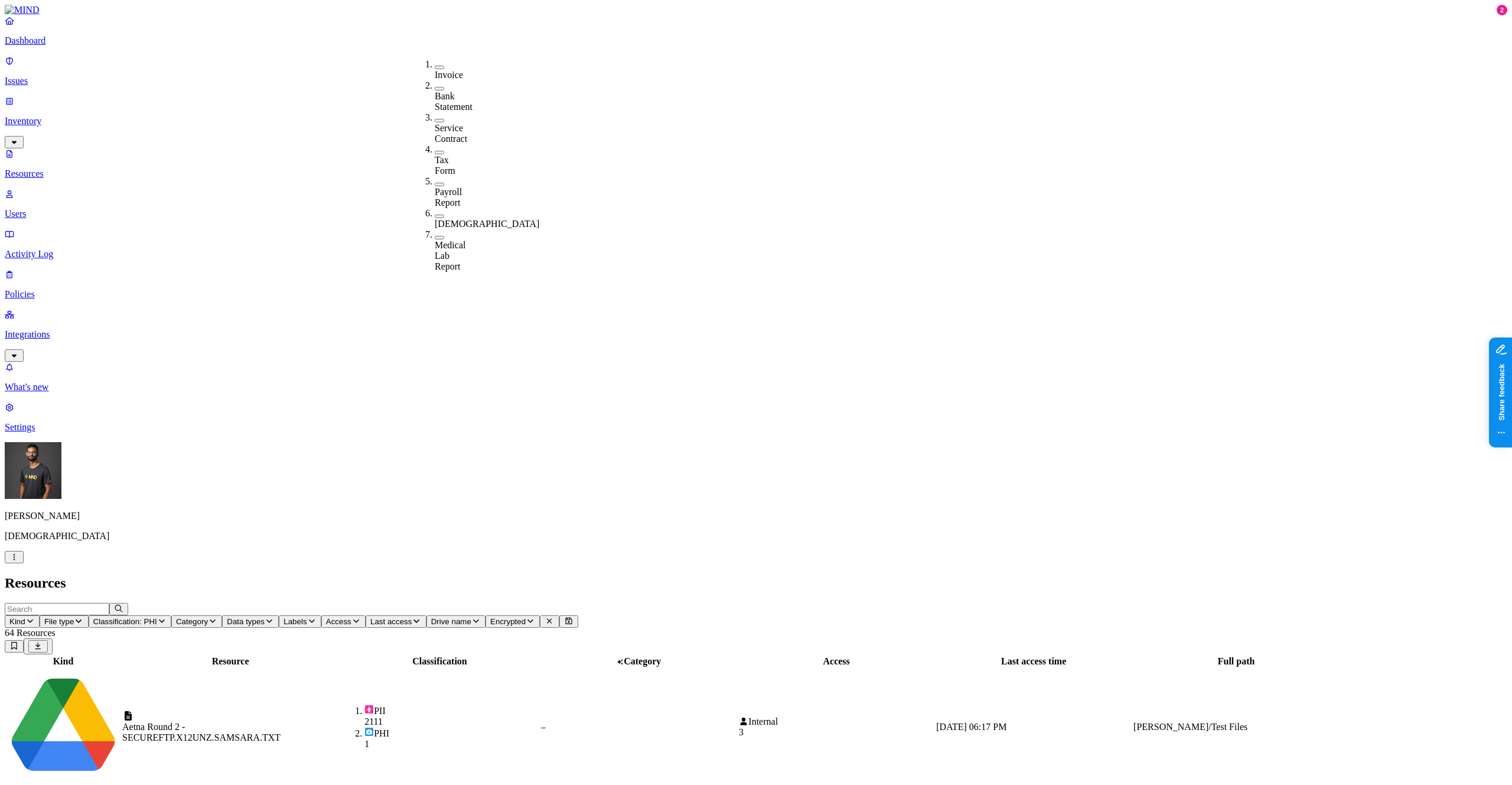
click at [264, 617] on span "Data types" at bounding box center [246, 621] width 38 height 9
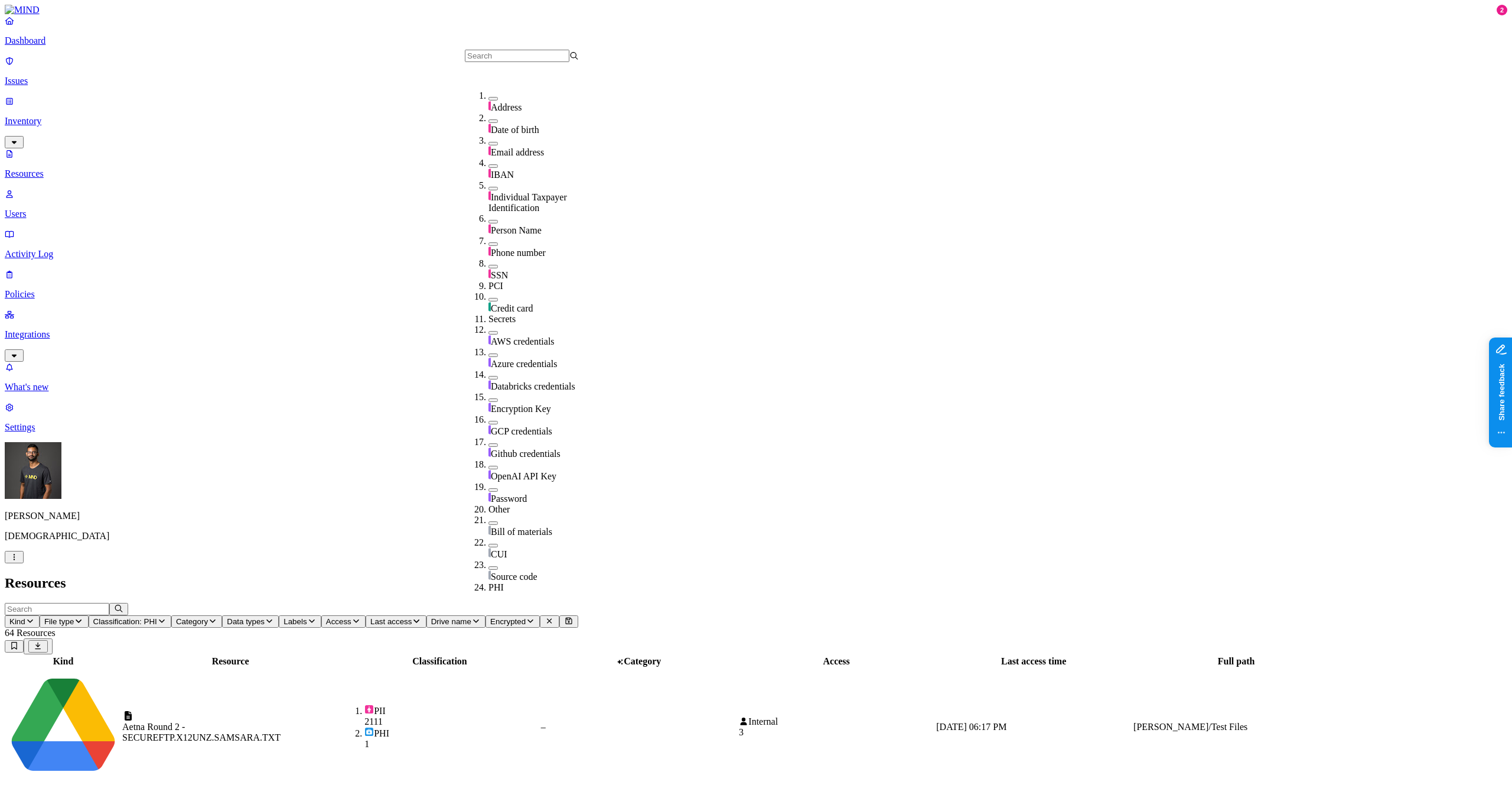
scroll to position [336, 0]
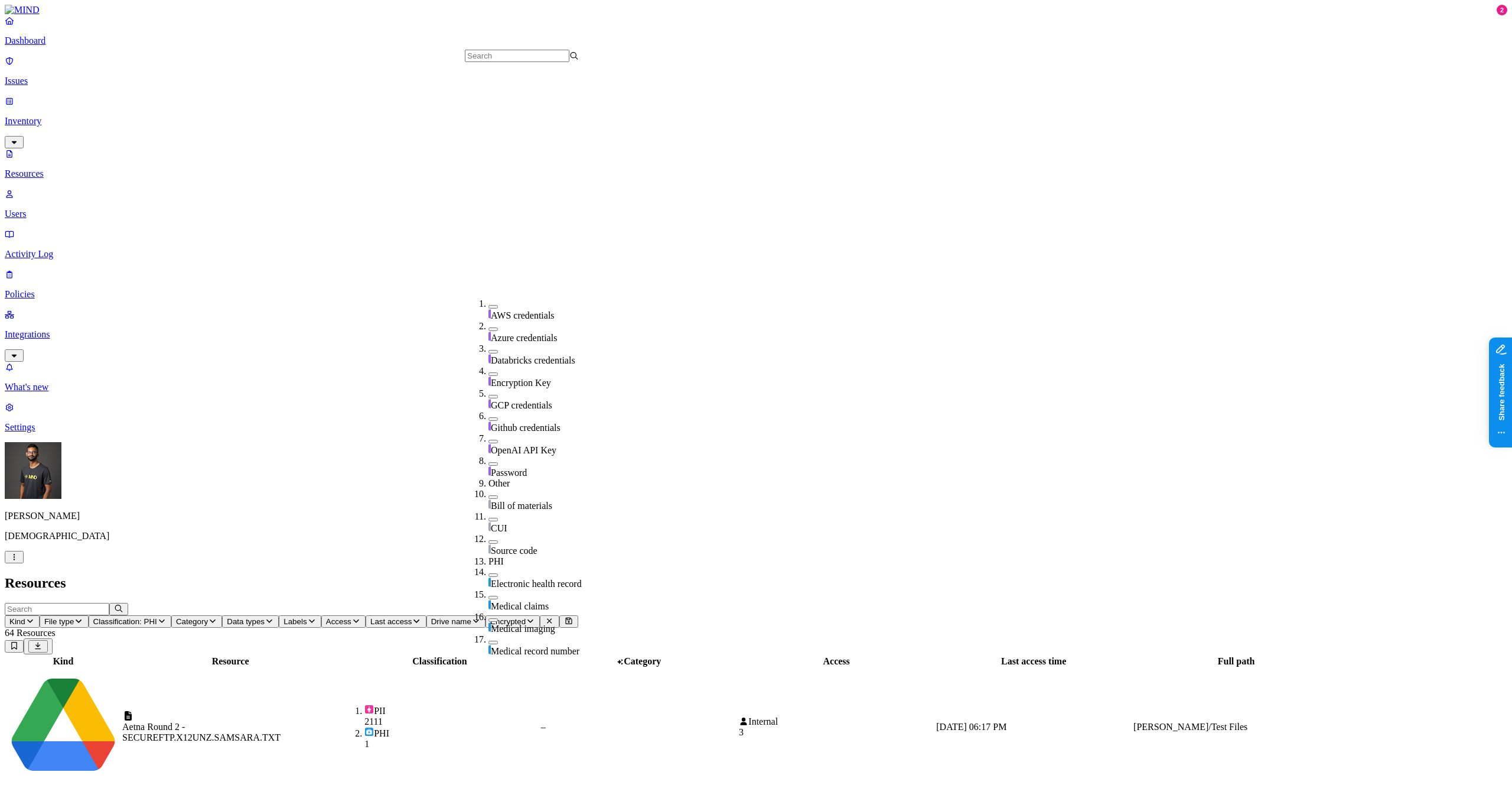
click at [489, 641] on button "button" at bounding box center [493, 642] width 9 height 3
click at [606, 575] on h2 "Resources" at bounding box center [756, 583] width 1503 height 16
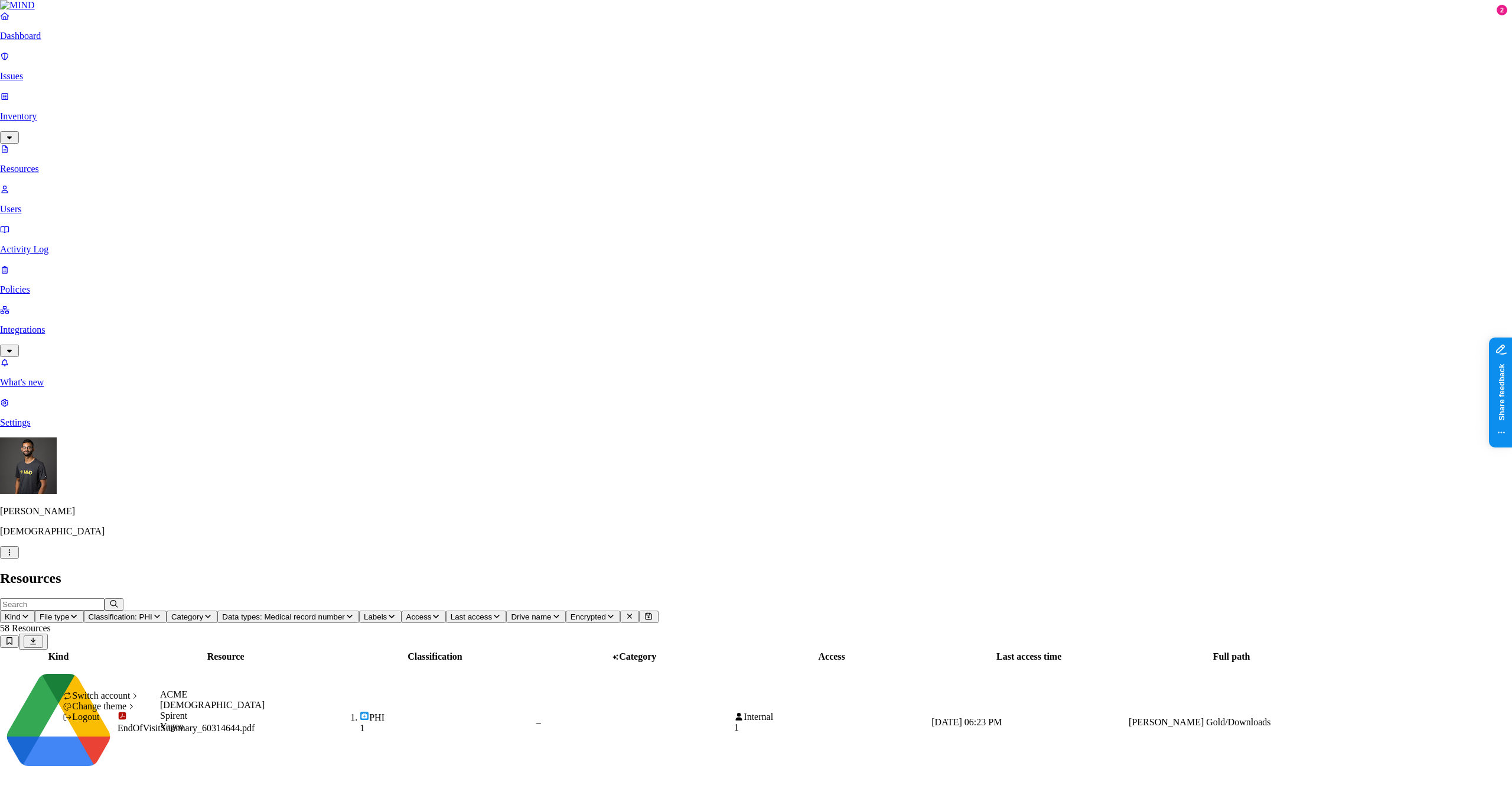
click at [203, 721] on div "Spirent" at bounding box center [212, 716] width 104 height 11
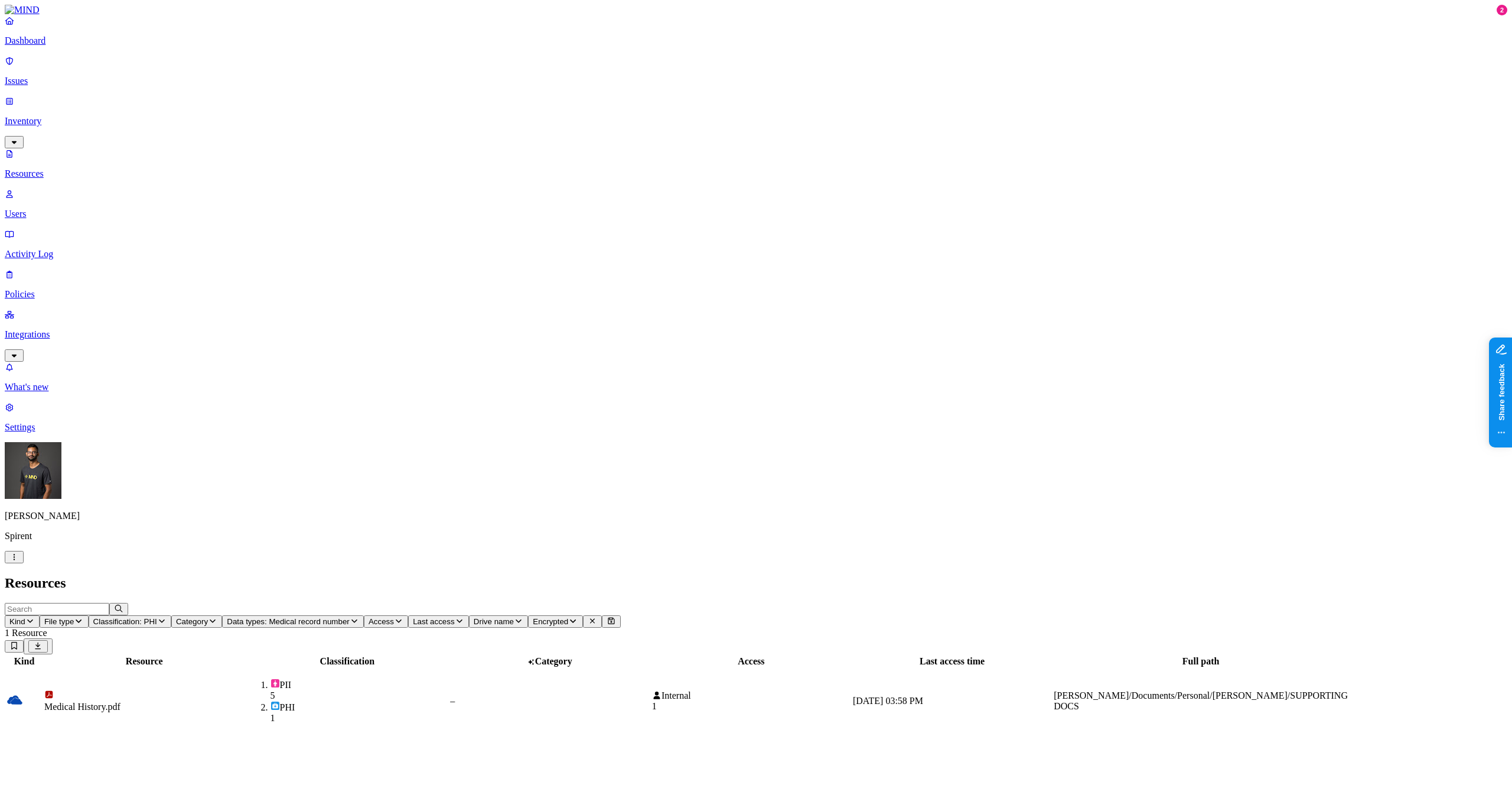
click at [165, 619] on icon "button" at bounding box center [161, 621] width 6 height 3
click at [81, 75] on p "Issues" at bounding box center [756, 81] width 1503 height 11
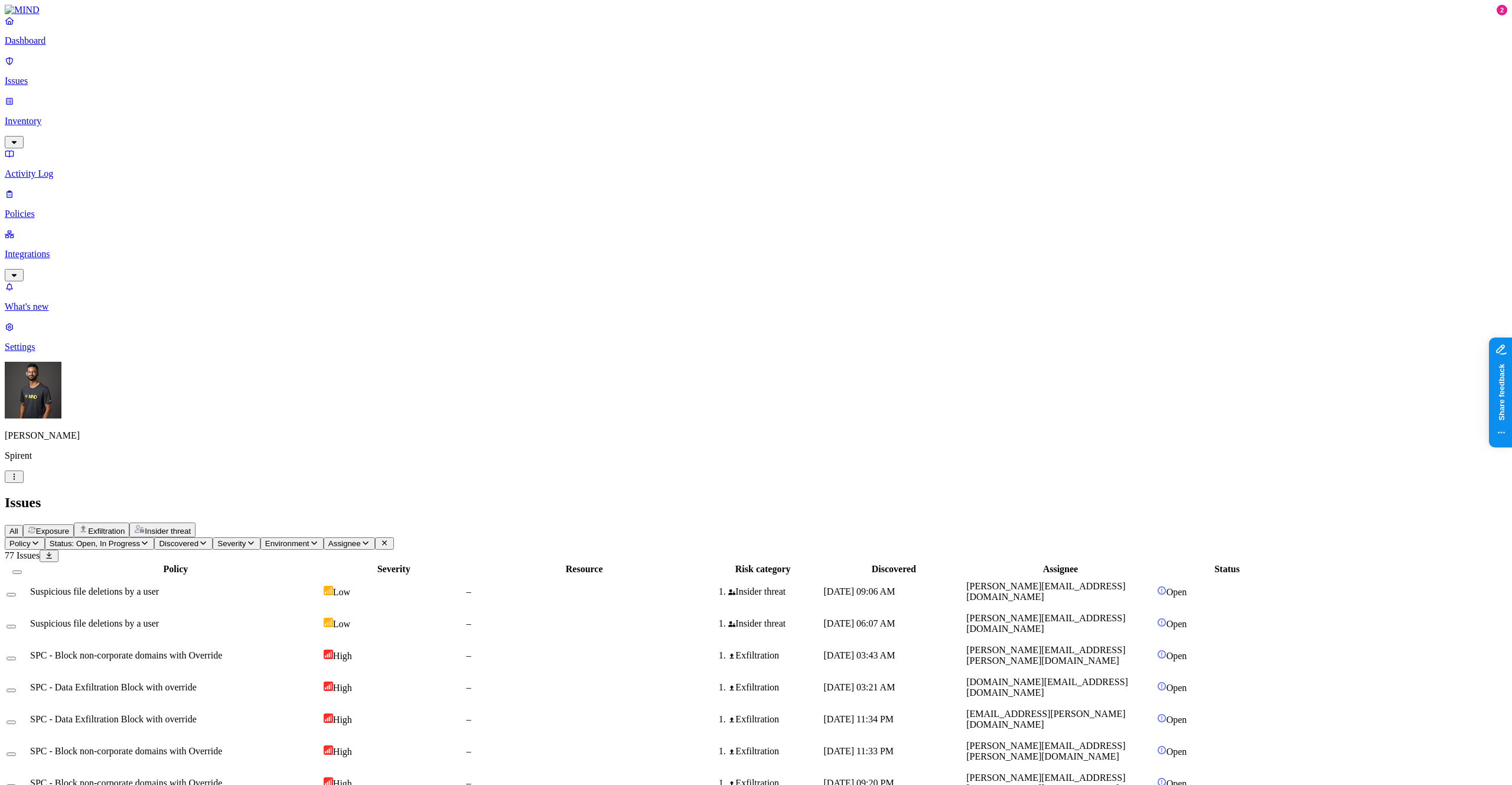
click at [69, 526] on span "Exposure" at bounding box center [52, 531] width 33 height 9
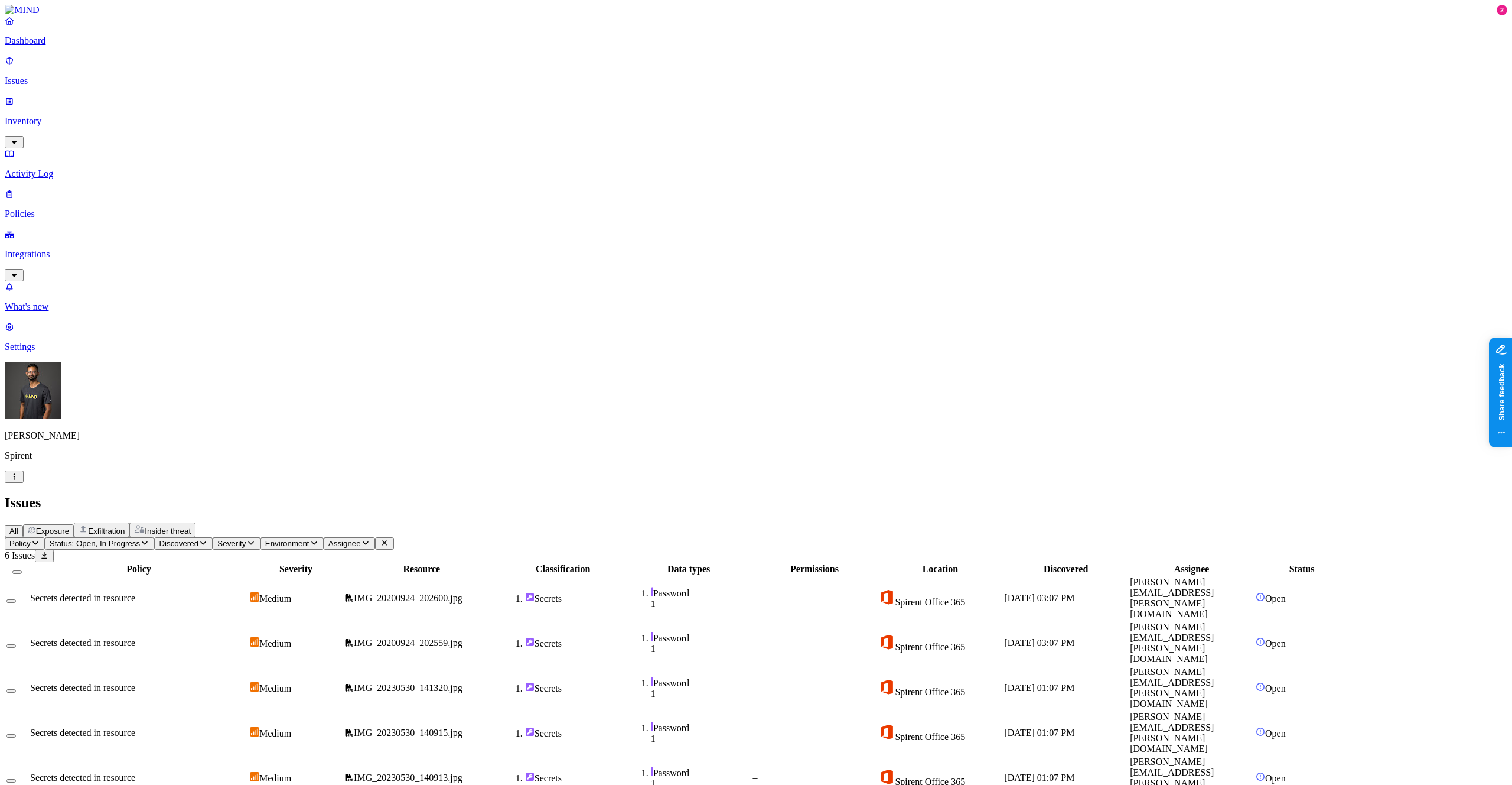
click at [112, 765] on html "Dashboard Issues Inventory Activity Log Policies Integrations What's new 2 Sett…" at bounding box center [756, 428] width 1512 height 855
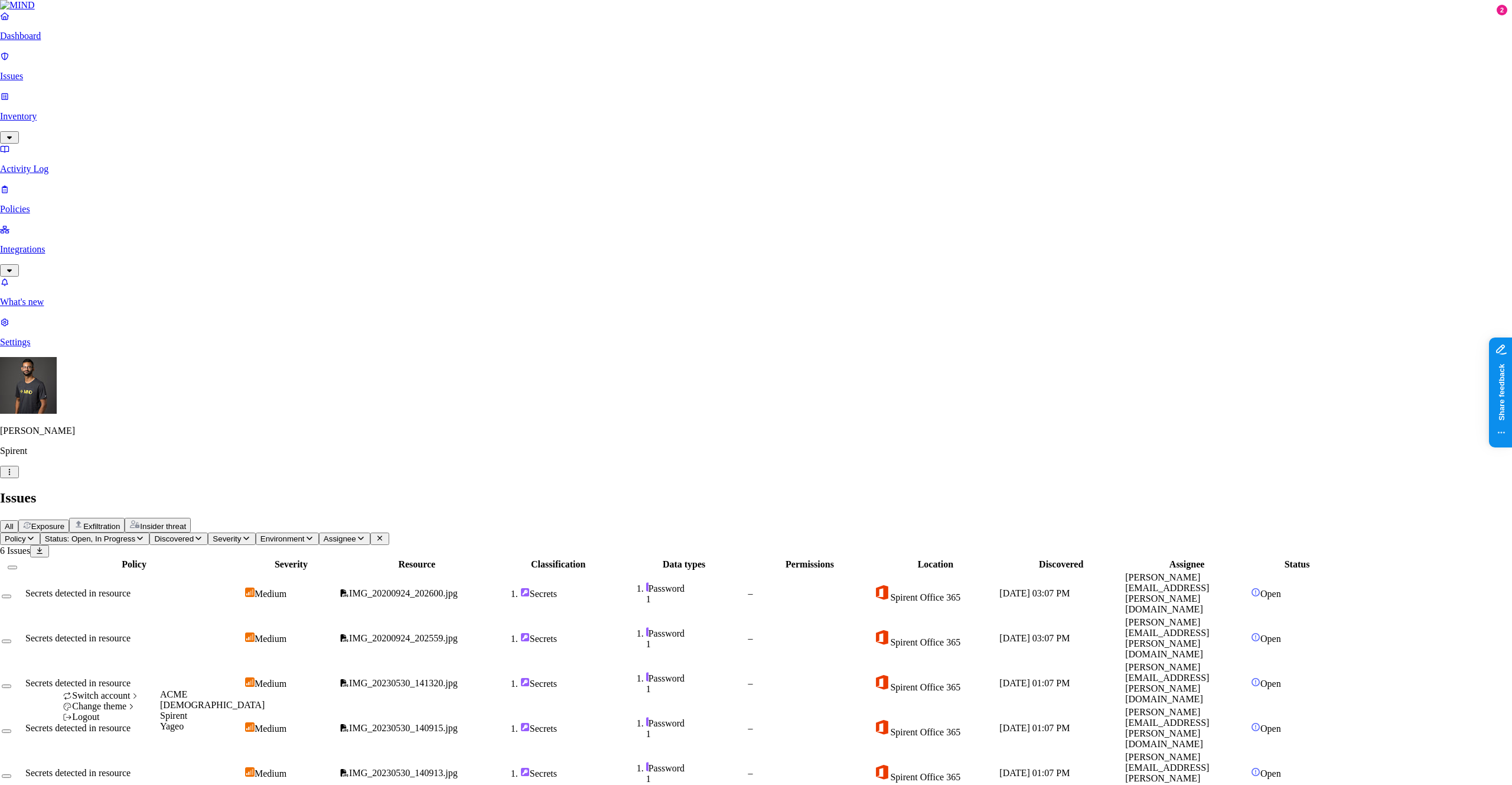
click at [181, 731] on span "Yageo" at bounding box center [172, 726] width 24 height 10
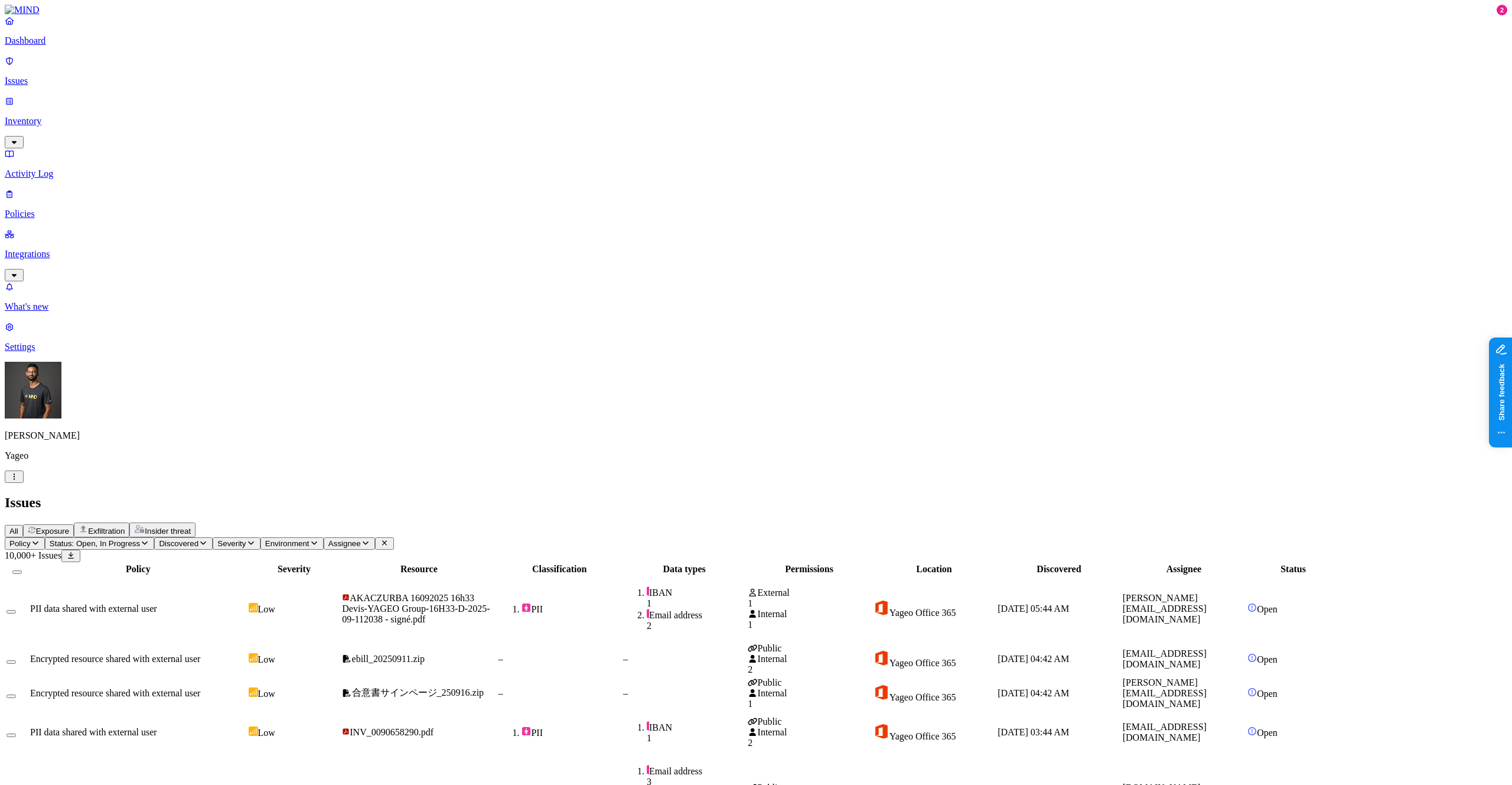
click at [620, 654] on div "–" at bounding box center [559, 659] width 122 height 11
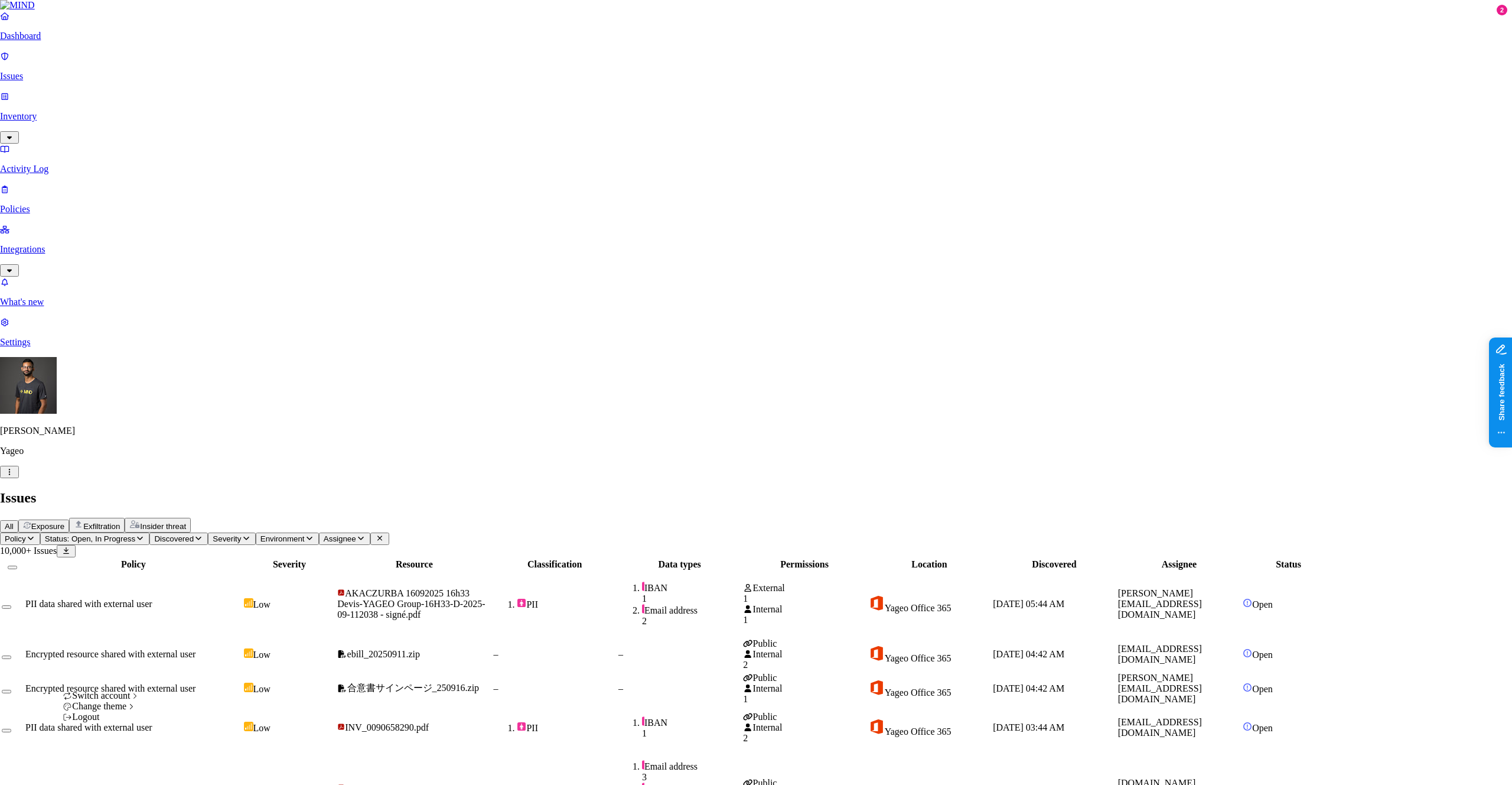
click at [180, 710] on span "[DEMOGRAPHIC_DATA]" at bounding box center [212, 704] width 104 height 10
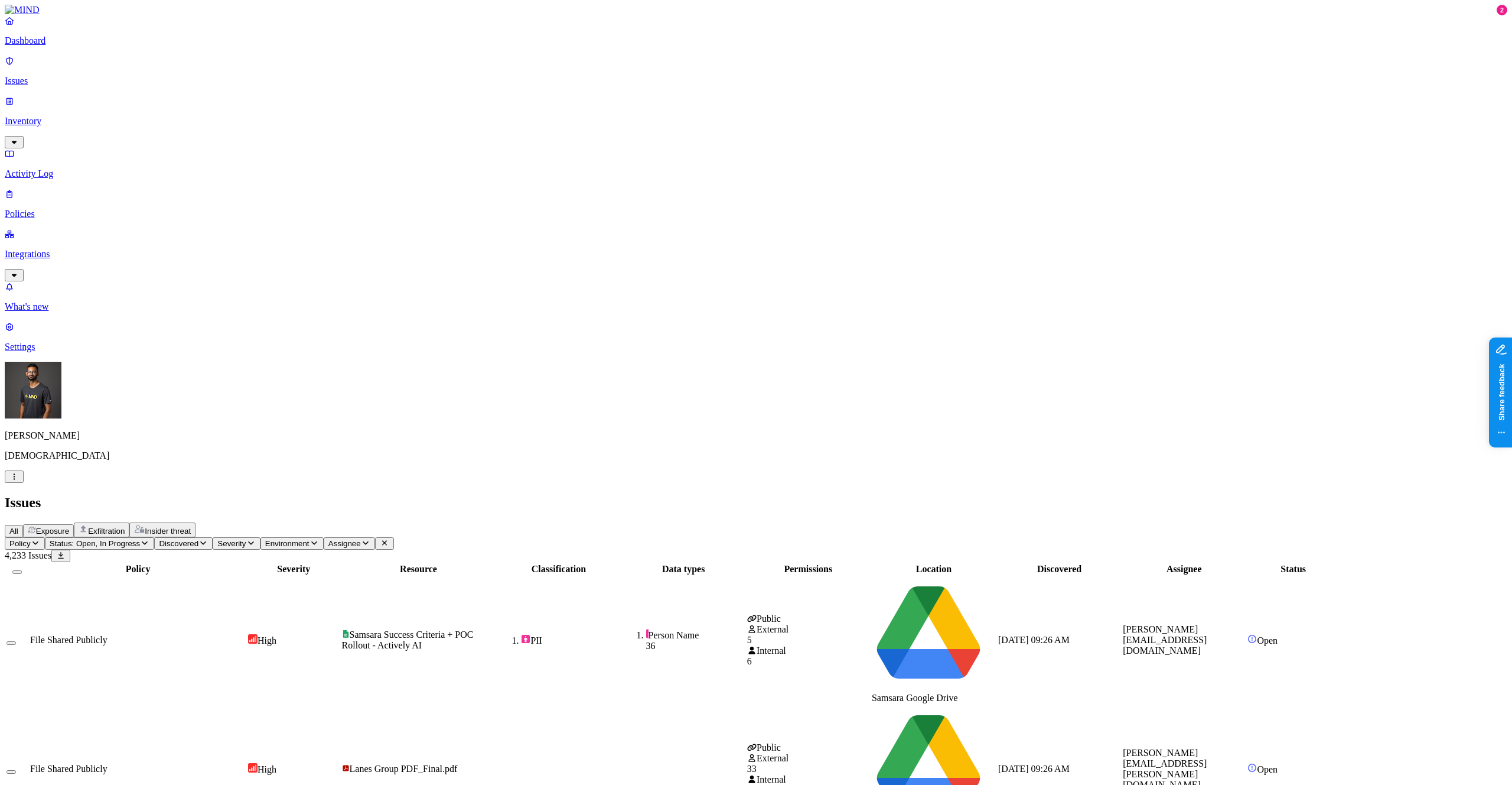
click at [115, 483] on div "[PERSON_NAME] Samsara" at bounding box center [756, 422] width 1503 height 121
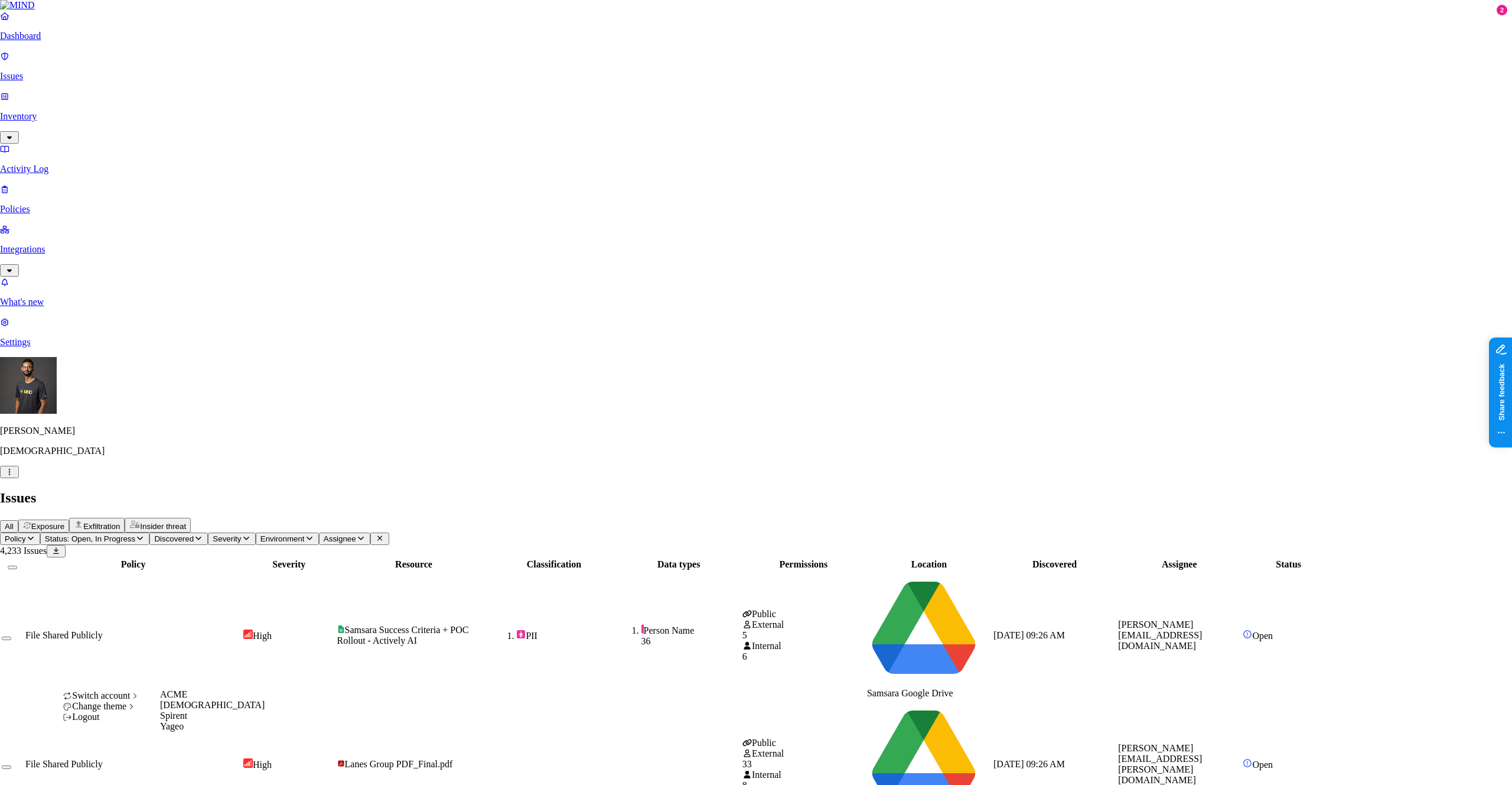
click at [185, 699] on div "ACME" at bounding box center [212, 695] width 104 height 11
